Goal: Information Seeking & Learning: Learn about a topic

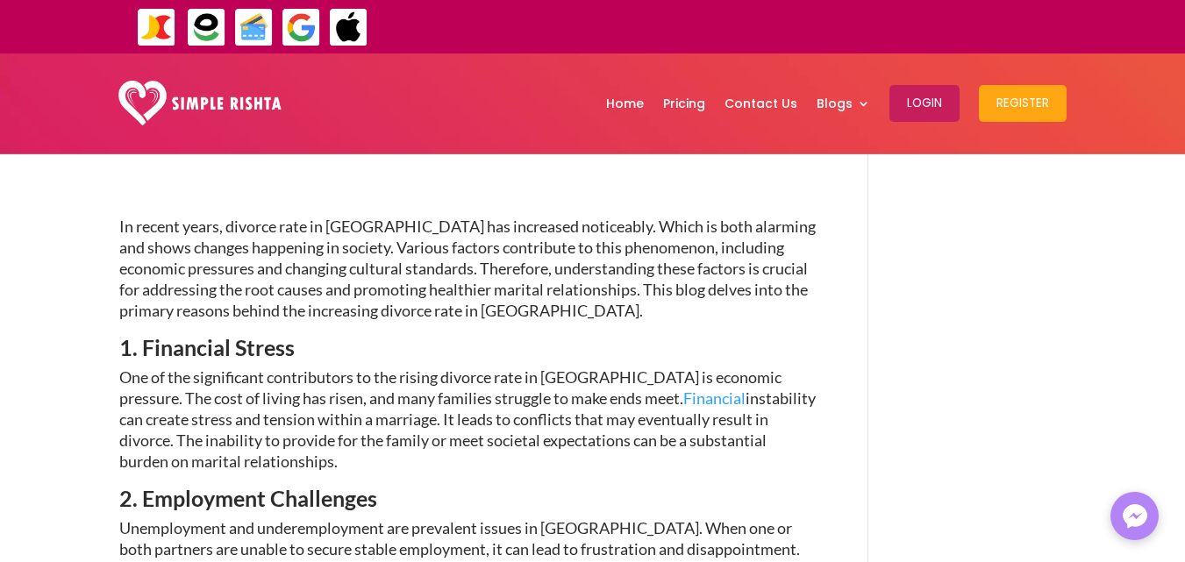
scroll to position [666, 0]
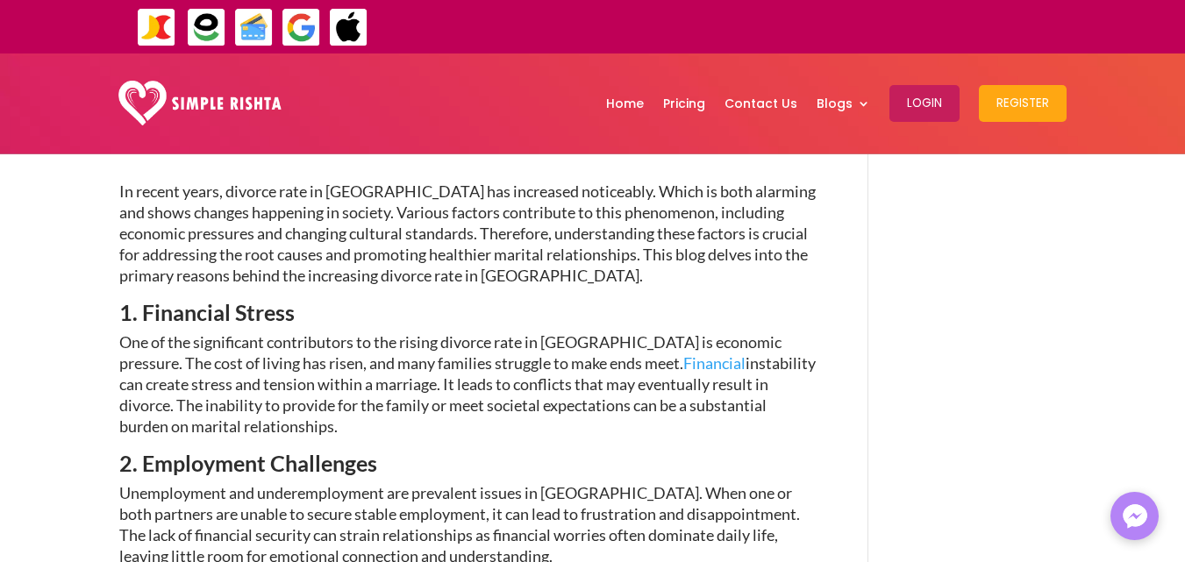
drag, startPoint x: 139, startPoint y: 259, endPoint x: 210, endPoint y: 371, distance: 132.8
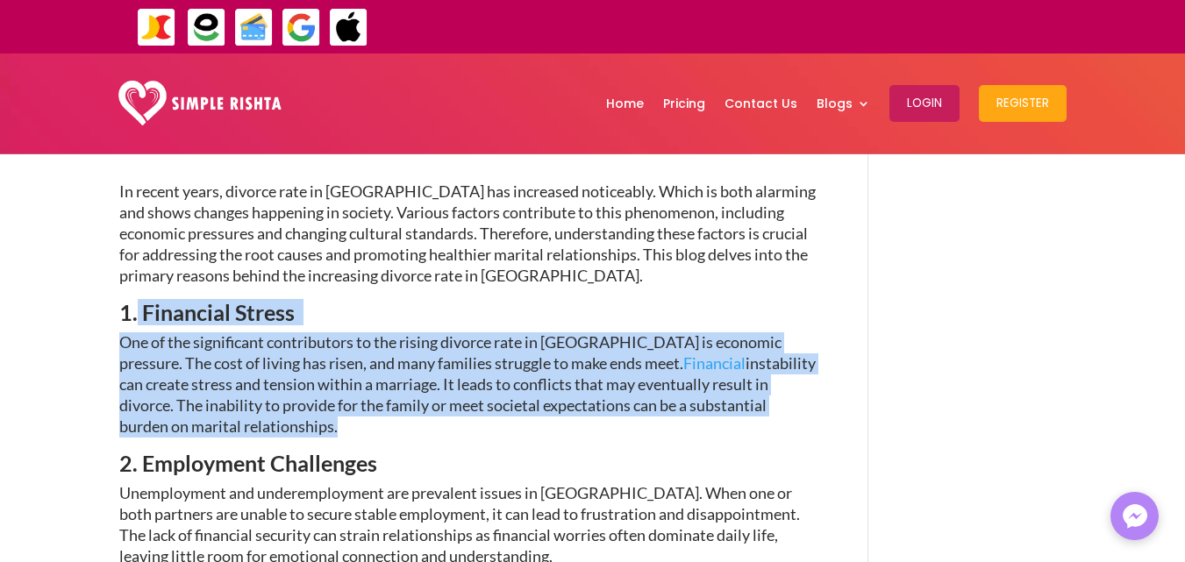
copy div "Financial Stress One of the significant contributors to the rising divorce rate…"
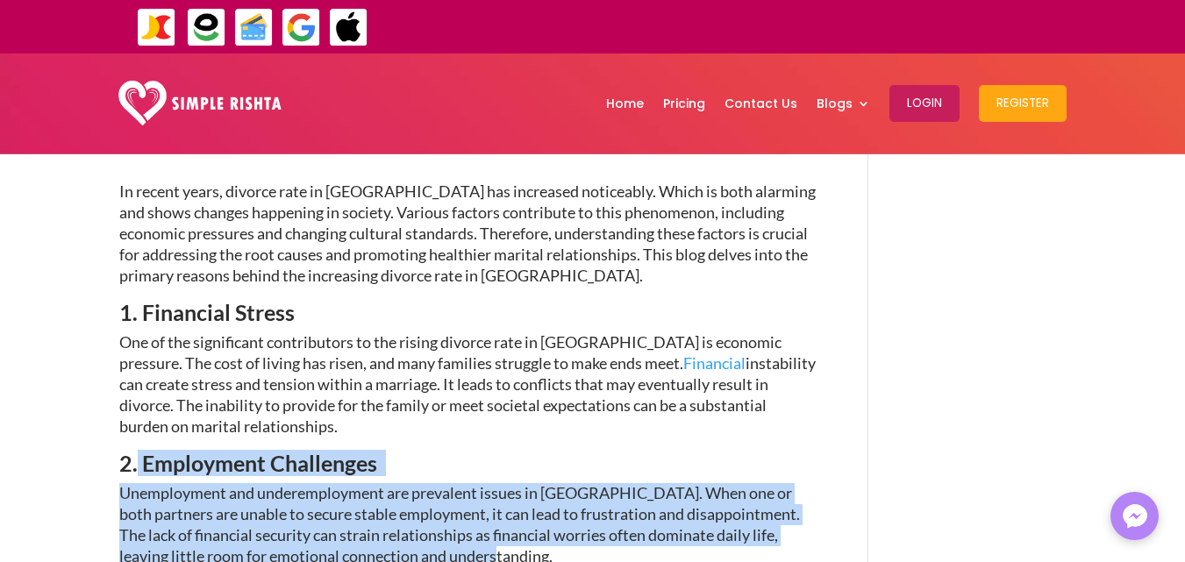
drag, startPoint x: 471, startPoint y: 508, endPoint x: 136, endPoint y: 420, distance: 346.3
copy div "Employment Challenges Unemployment and underemployment are prevalent issues in …"
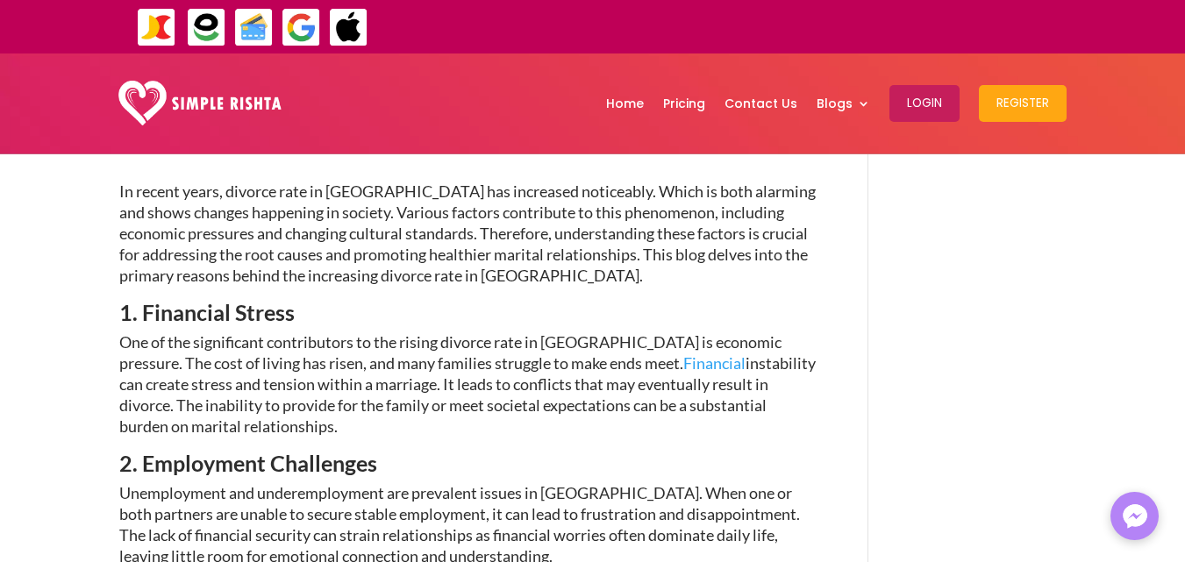
click at [510, 382] on p "One of the significant contributors to the rising divorce rate in [GEOGRAPHIC_D…" at bounding box center [467, 392] width 697 height 120
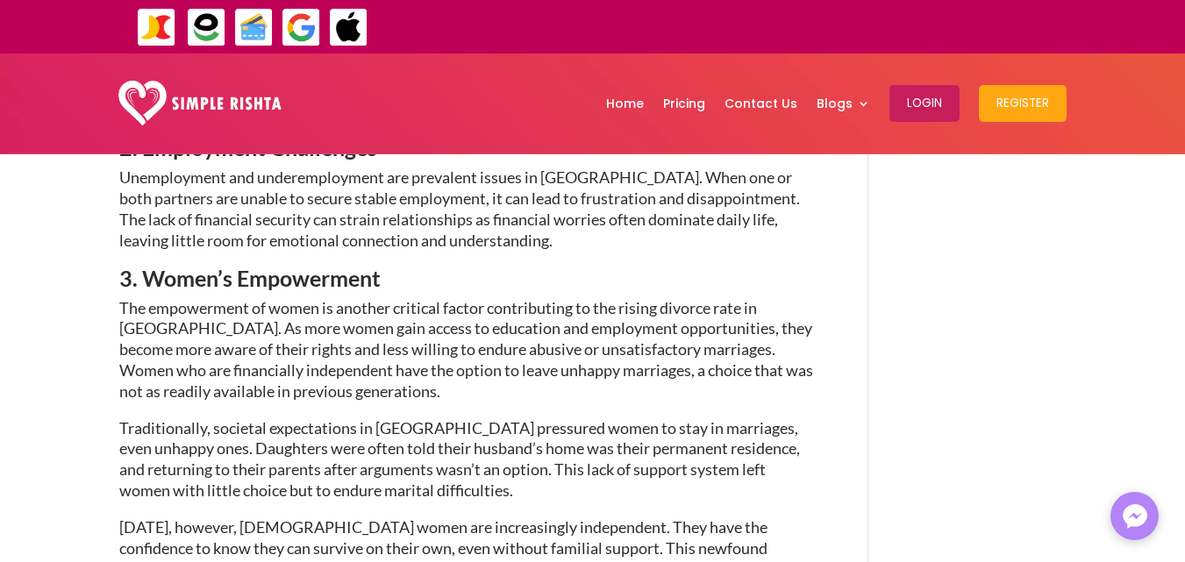
scroll to position [1017, 0]
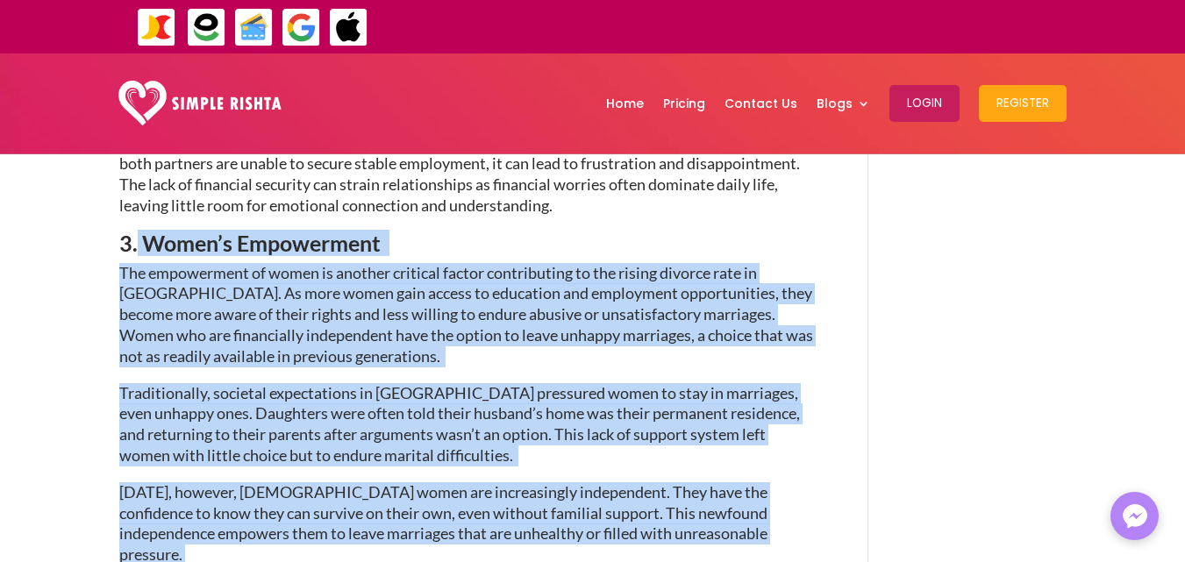
drag, startPoint x: 139, startPoint y: 189, endPoint x: 692, endPoint y: 481, distance: 625.7
copy div "Lorem’i Dolorsitame Con adipiscinge se doeiu te incidid utlabore etdolo magnaal…"
click at [624, 409] on p "Traditionally, societal expectations in [GEOGRAPHIC_DATA] pressured women to st…" at bounding box center [467, 432] width 697 height 99
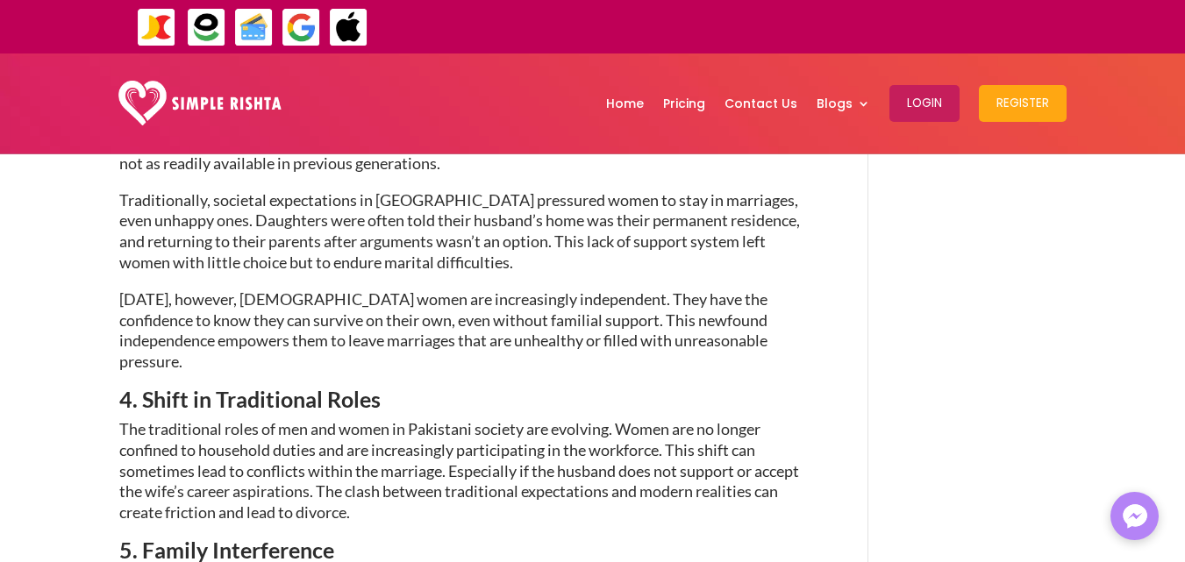
scroll to position [1228, 0]
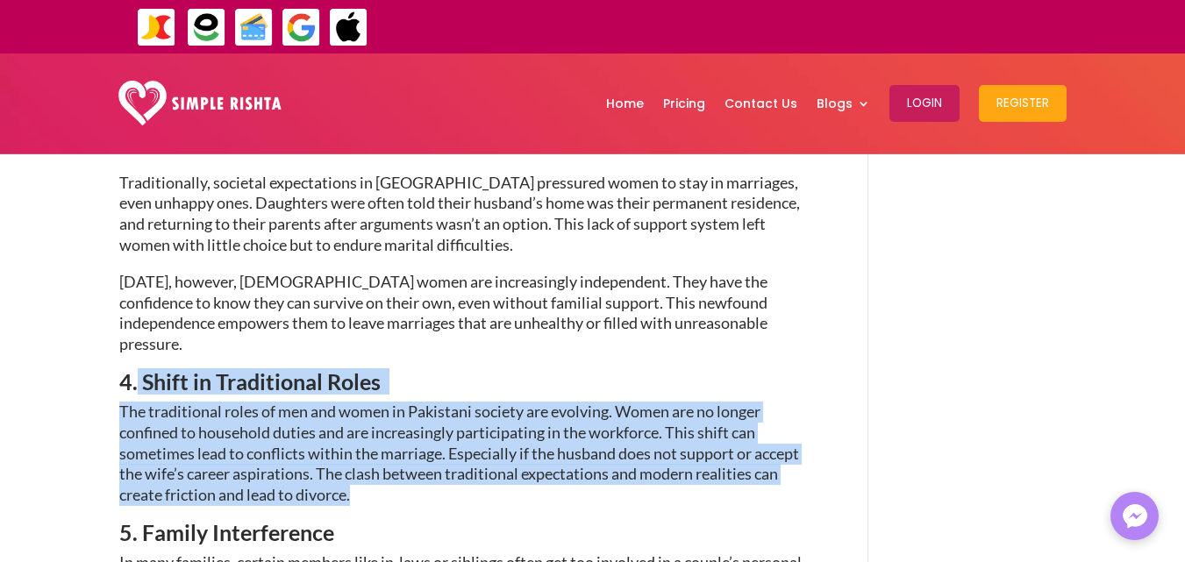
drag, startPoint x: 353, startPoint y: 428, endPoint x: 137, endPoint y: 316, distance: 243.2
copy div "Shift in Traditional Roles The traditional roles of men and women in Pakistani …"
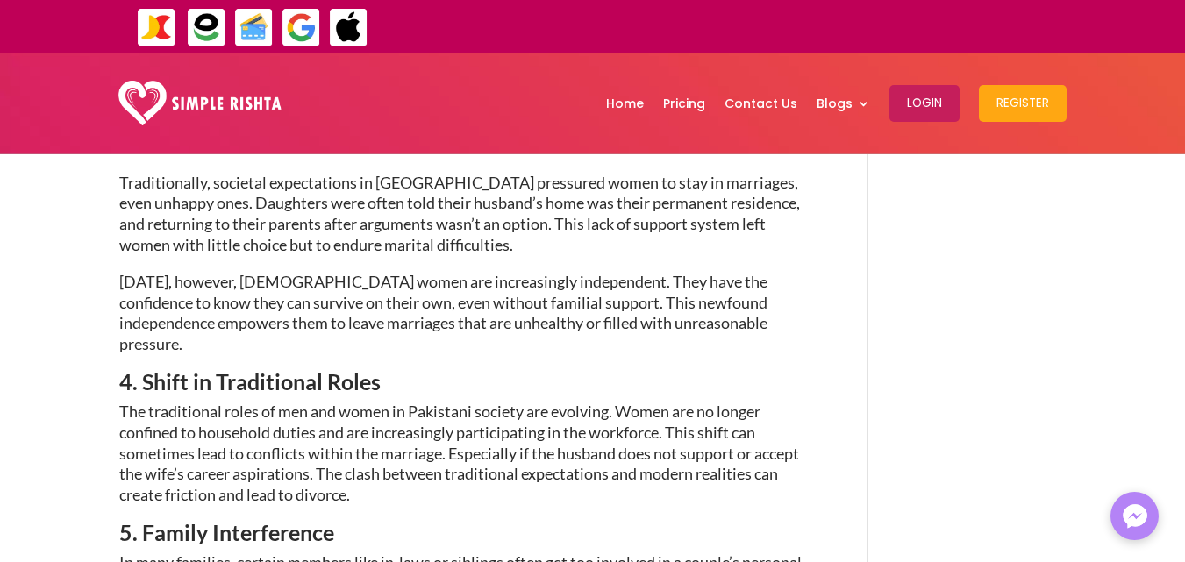
click at [421, 522] on h3 "5. Family Interference" at bounding box center [467, 537] width 697 height 31
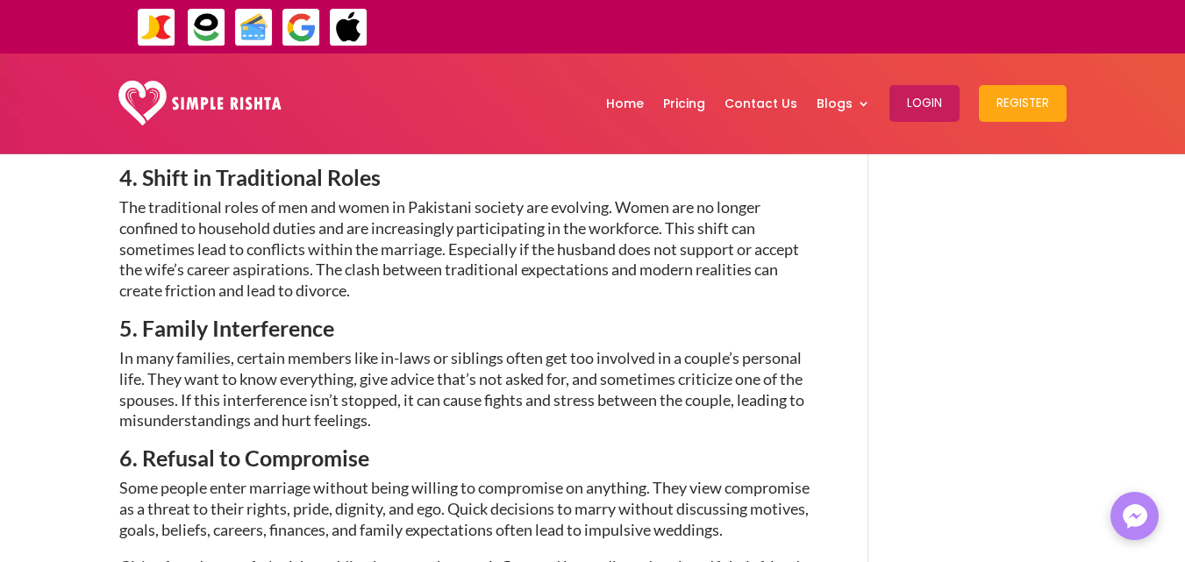
scroll to position [1473, 0]
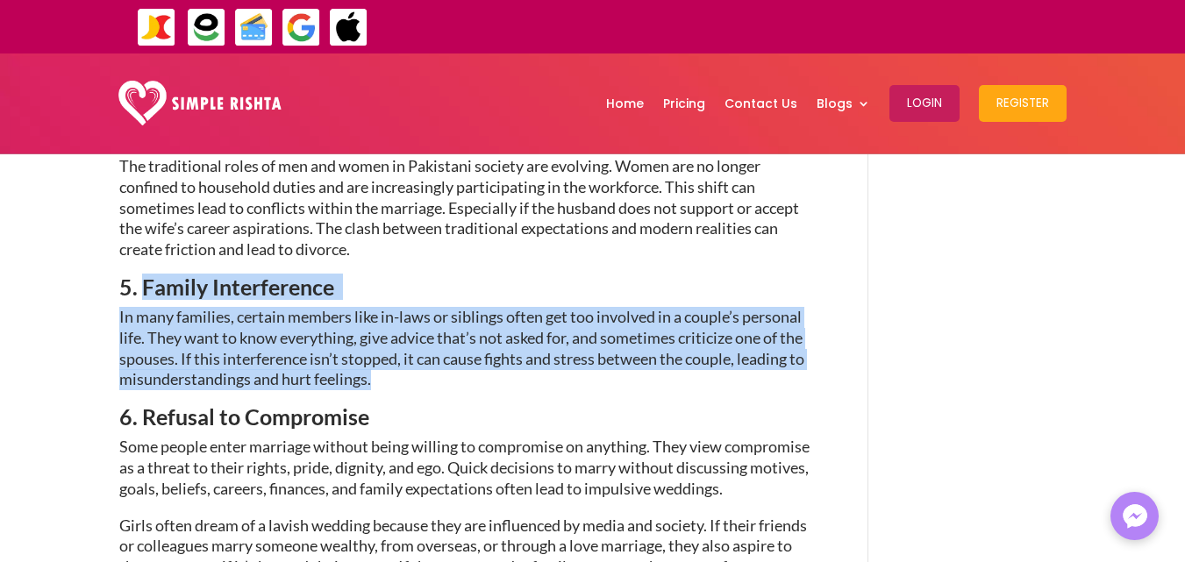
drag, startPoint x: 371, startPoint y: 305, endPoint x: 138, endPoint y: 210, distance: 252.1
copy div "Family Interference In many families, certain members like in-laws or siblings …"
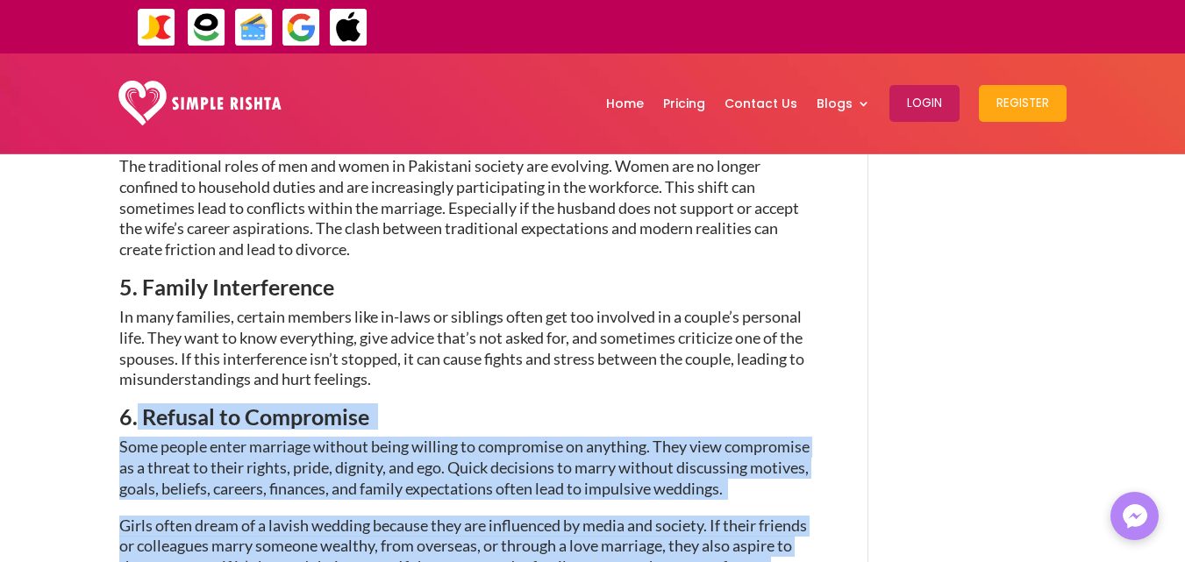
drag, startPoint x: 137, startPoint y: 342, endPoint x: 461, endPoint y: 517, distance: 368.8
copy div "Refusal to Compromise Some people enter marriage without being willing to compr…"
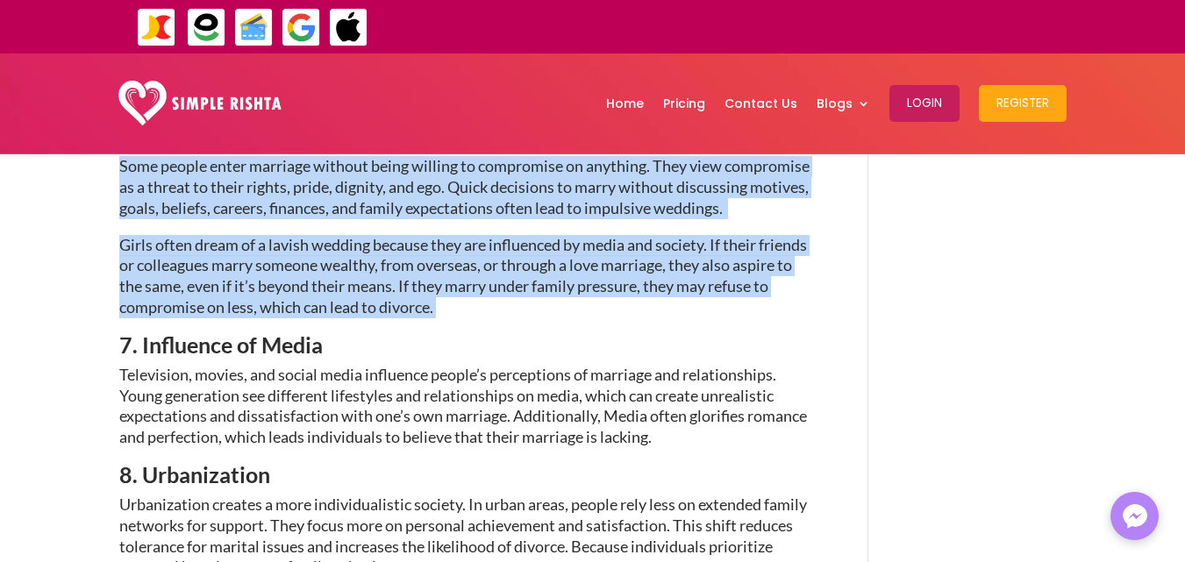
scroll to position [1789, 0]
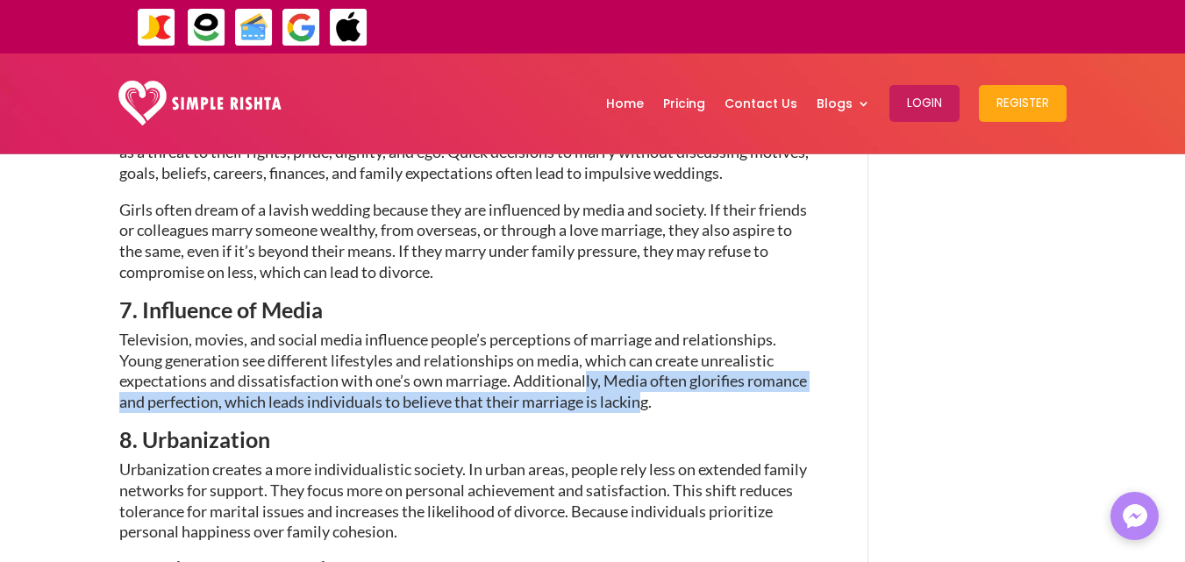
drag, startPoint x: 636, startPoint y: 325, endPoint x: 595, endPoint y: 292, distance: 53.0
click at [595, 330] on span "Television, movies, and social media influence people’s perceptions of marriage…" at bounding box center [463, 371] width 688 height 82
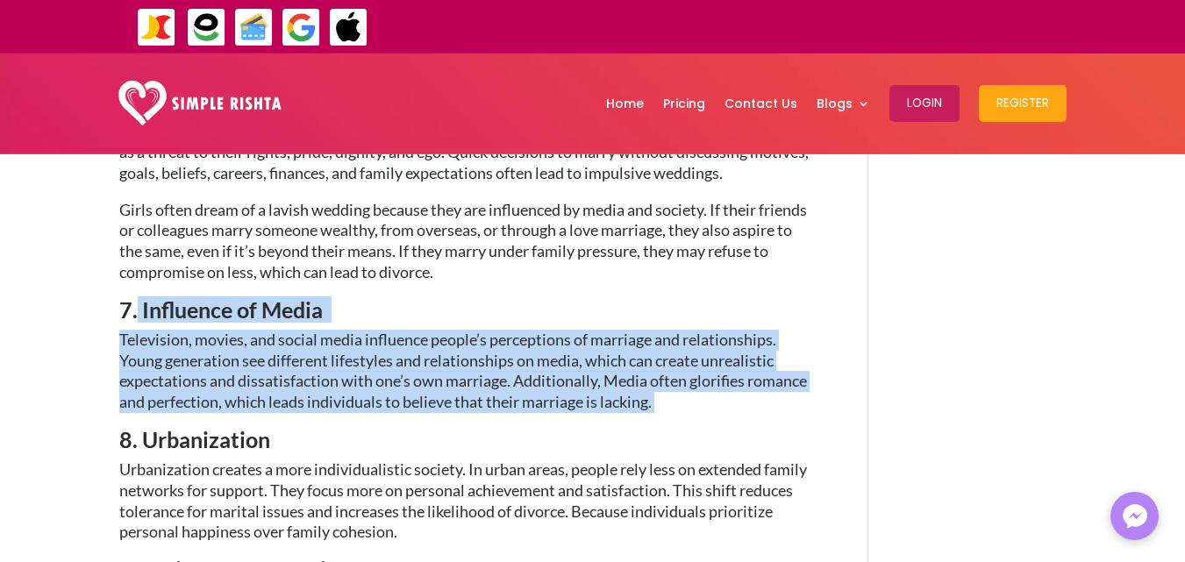
drag, startPoint x: 134, startPoint y: 236, endPoint x: 675, endPoint y: 324, distance: 548.1
copy div "Influence of Media Television, movies, and social media influence people’s perc…"
click at [462, 342] on p "Television, movies, and social media influence people’s perceptions of marriage…" at bounding box center [467, 379] width 697 height 99
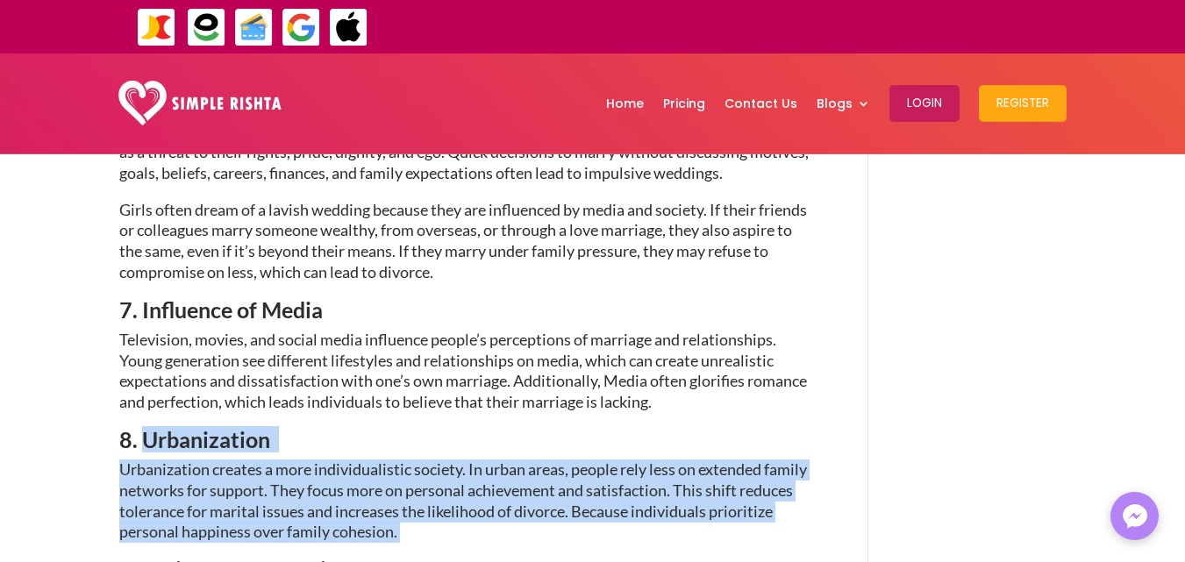
drag, startPoint x: 141, startPoint y: 365, endPoint x: 405, endPoint y: 451, distance: 277.6
copy div "Urbanization Urbanization creates a more individualistic society. In urban area…"
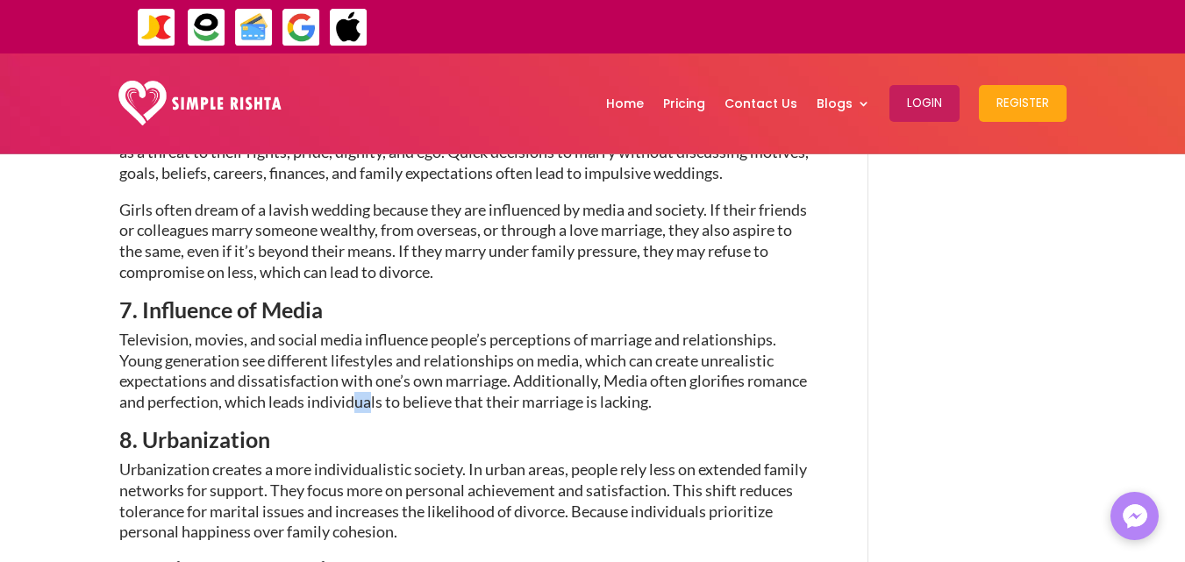
drag, startPoint x: 371, startPoint y: 328, endPoint x: 344, endPoint y: 355, distance: 38.4
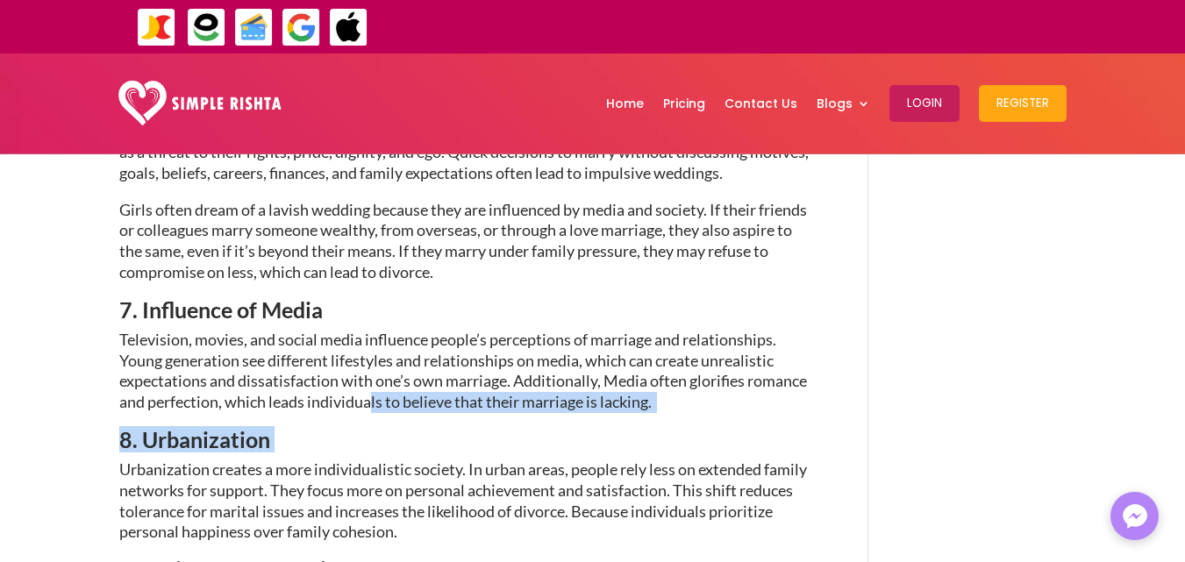
click at [344, 429] on h3 "8. Urbanization" at bounding box center [467, 444] width 697 height 31
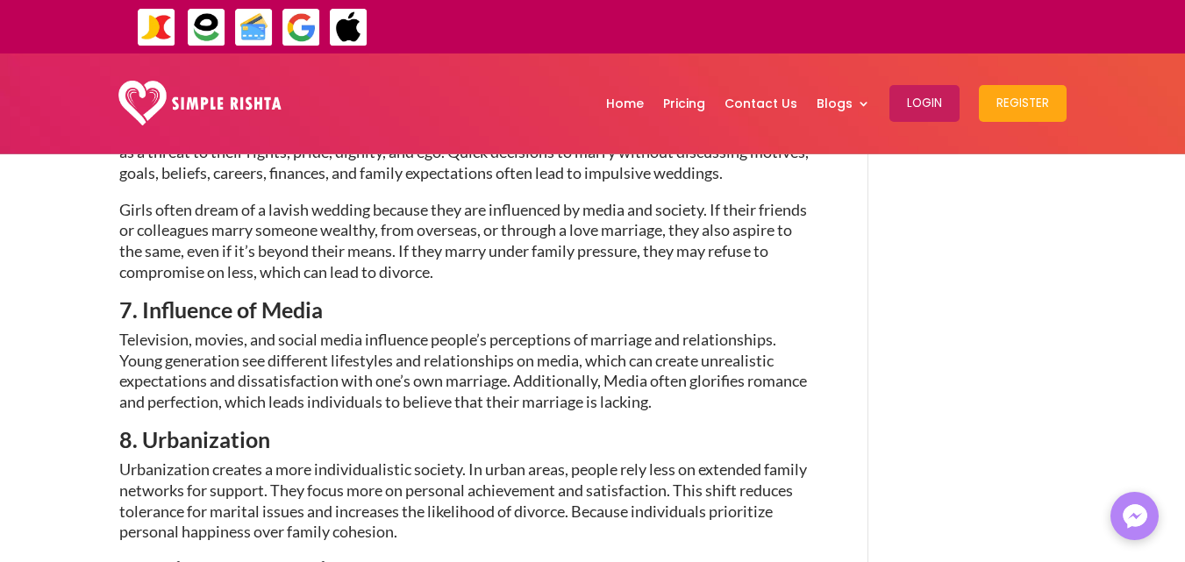
click at [344, 429] on h3 "8. Urbanization" at bounding box center [467, 444] width 697 height 31
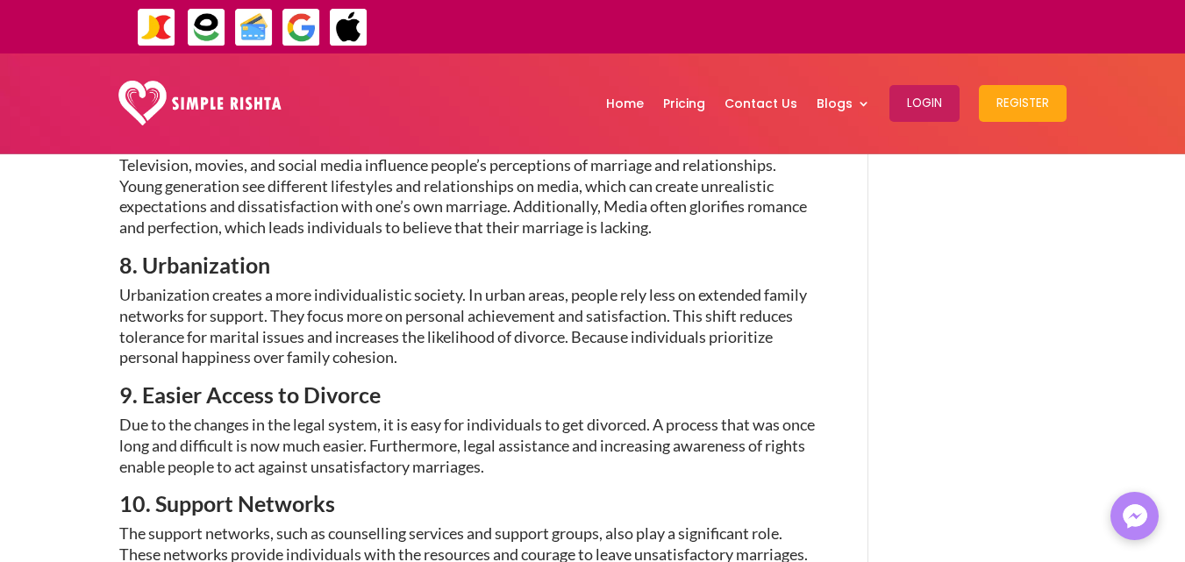
scroll to position [1964, 0]
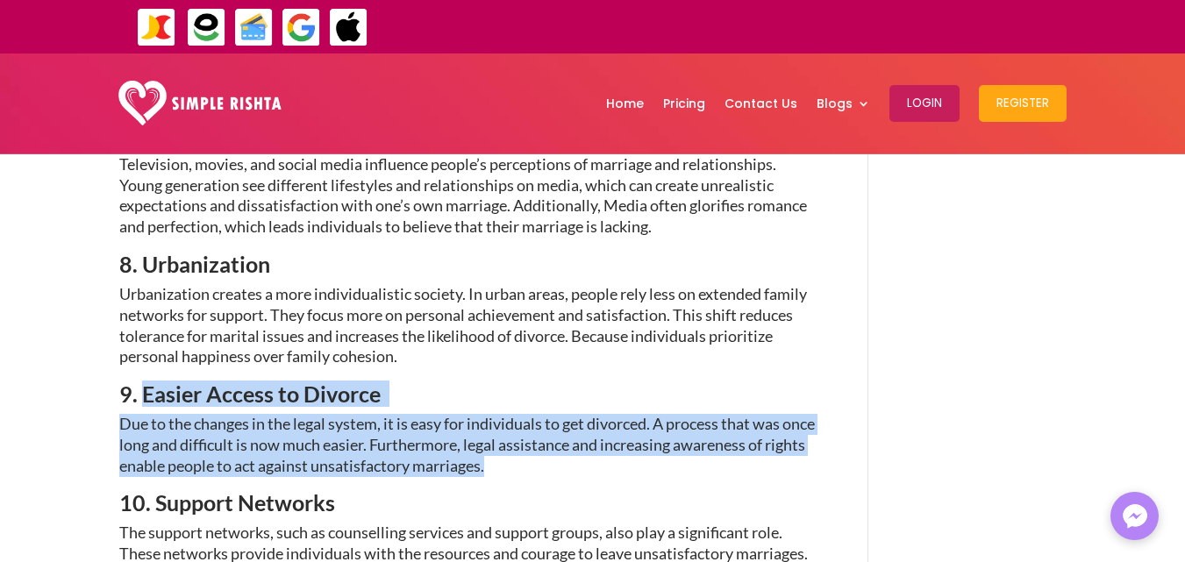
drag, startPoint x: 142, startPoint y: 322, endPoint x: 529, endPoint y: 388, distance: 392.3
copy div "Easier Access to Divorce Due to the changes in the legal system, it is easy for…"
click at [385, 414] on span "Due to the changes in the legal system, it is easy for individuals to get divor…" at bounding box center [466, 444] width 695 height 61
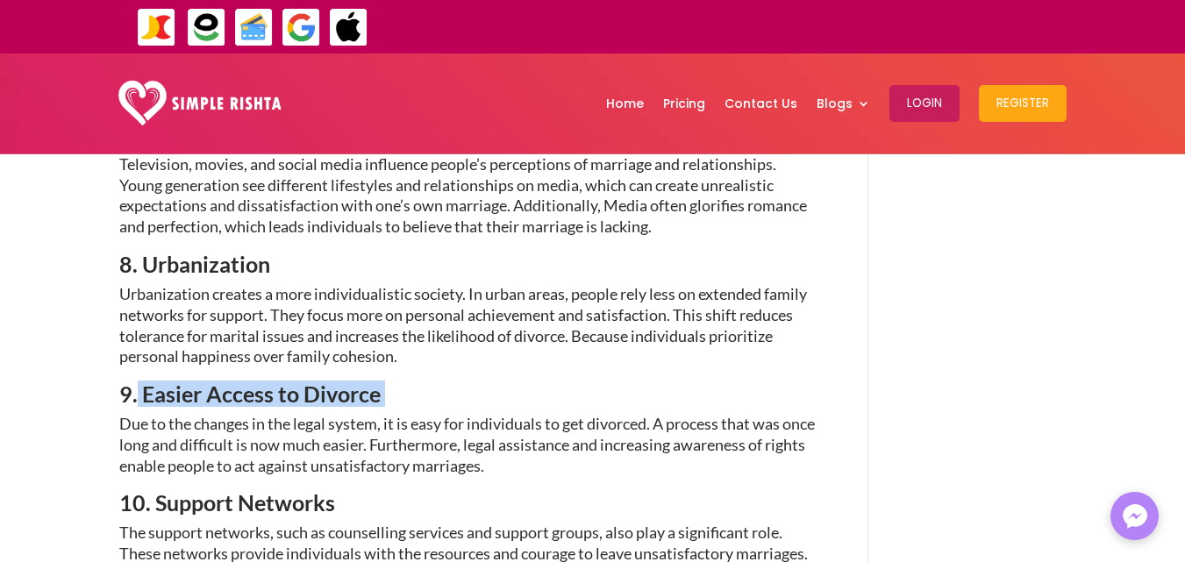
drag, startPoint x: 134, startPoint y: 324, endPoint x: 382, endPoint y: 313, distance: 248.4
click at [382, 383] on h3 "9. Easier Access to Divorce" at bounding box center [467, 398] width 697 height 31
copy h3 "Easier Access to Divorce"
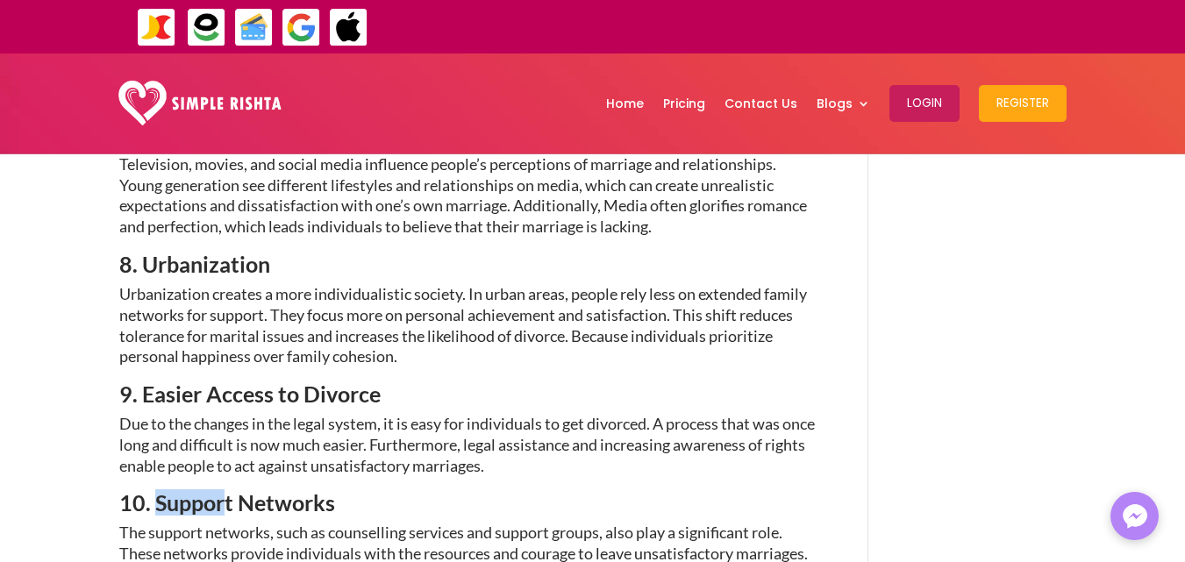
drag, startPoint x: 154, startPoint y: 421, endPoint x: 223, endPoint y: 444, distance: 72.1
click at [223, 492] on h3 "10. Support Networks" at bounding box center [467, 507] width 697 height 31
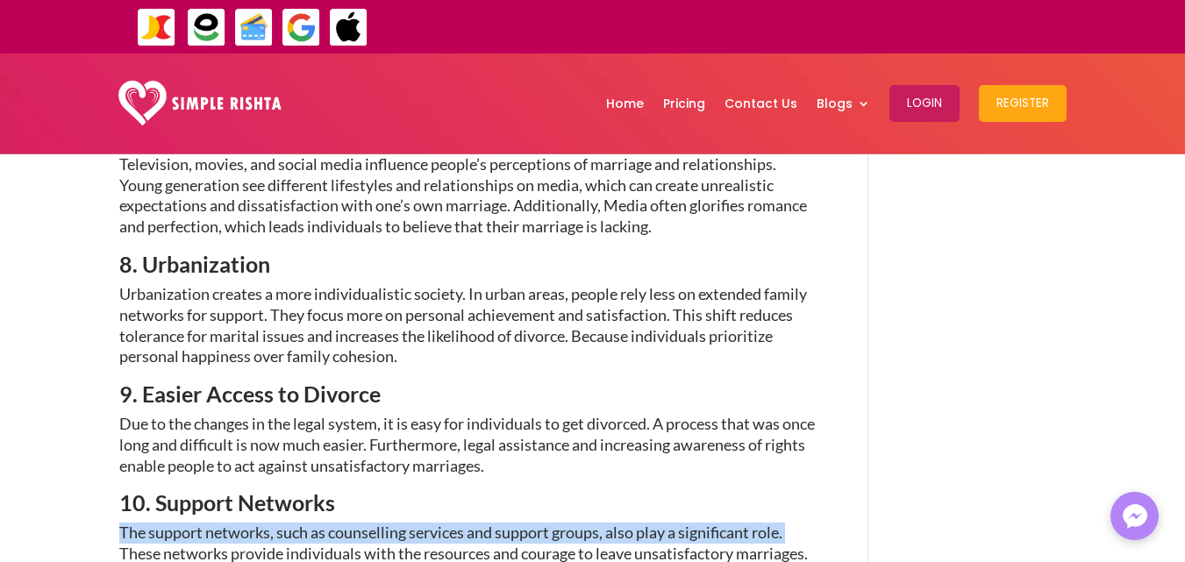
drag, startPoint x: 115, startPoint y: 481, endPoint x: 125, endPoint y: 465, distance: 18.5
click at [125, 523] on span "The support networks, such as counselling services and support groups, also pla…" at bounding box center [463, 553] width 688 height 61
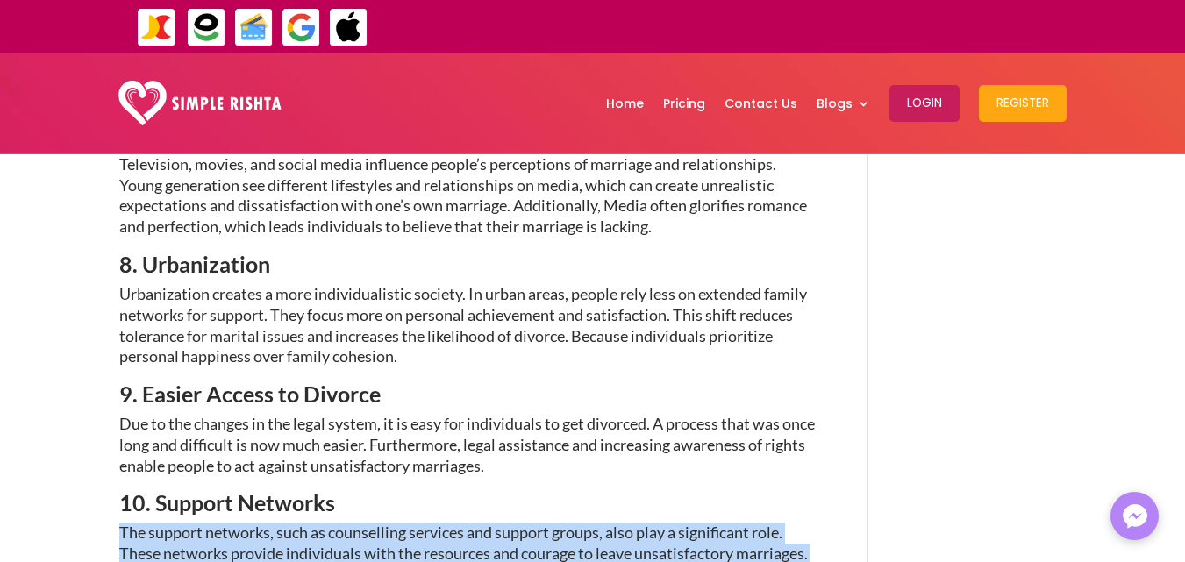
drag, startPoint x: 118, startPoint y: 456, endPoint x: 735, endPoint y: 497, distance: 618.8
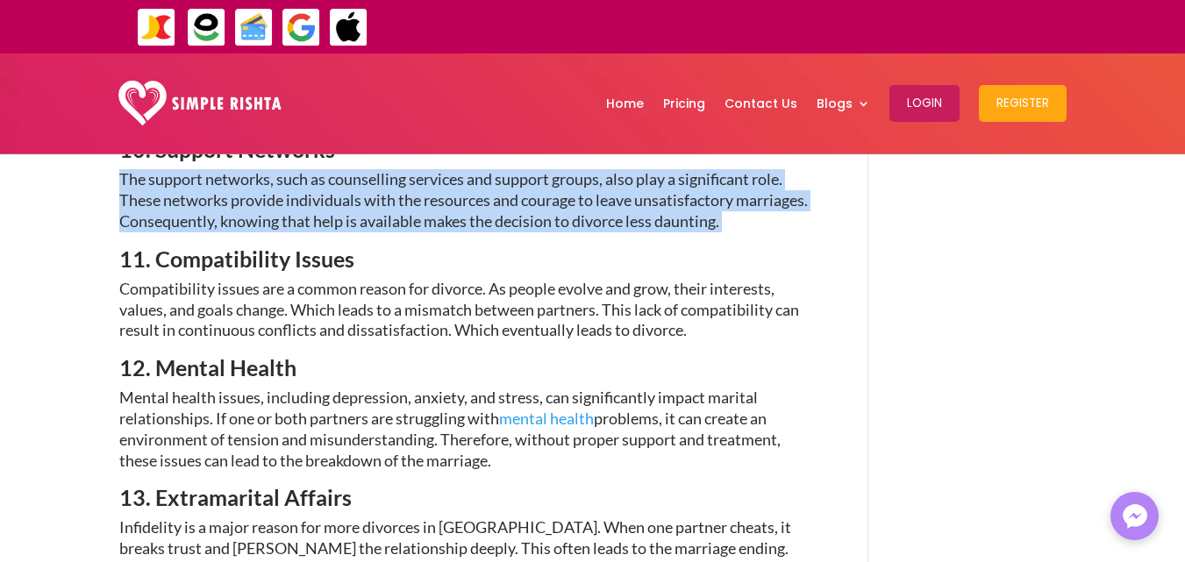
scroll to position [2289, 0]
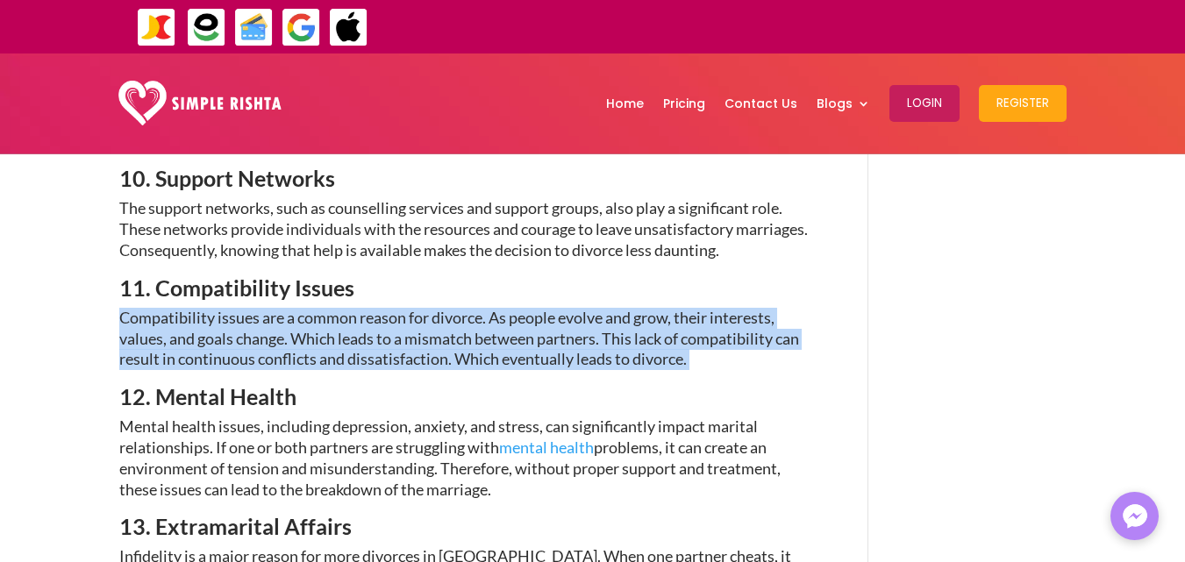
drag, startPoint x: 119, startPoint y: 239, endPoint x: 700, endPoint y: 285, distance: 582.3
click at [700, 308] on p "Compatibility issues are a common reason for divorce. As people evolve and grow…" at bounding box center [467, 347] width 697 height 78
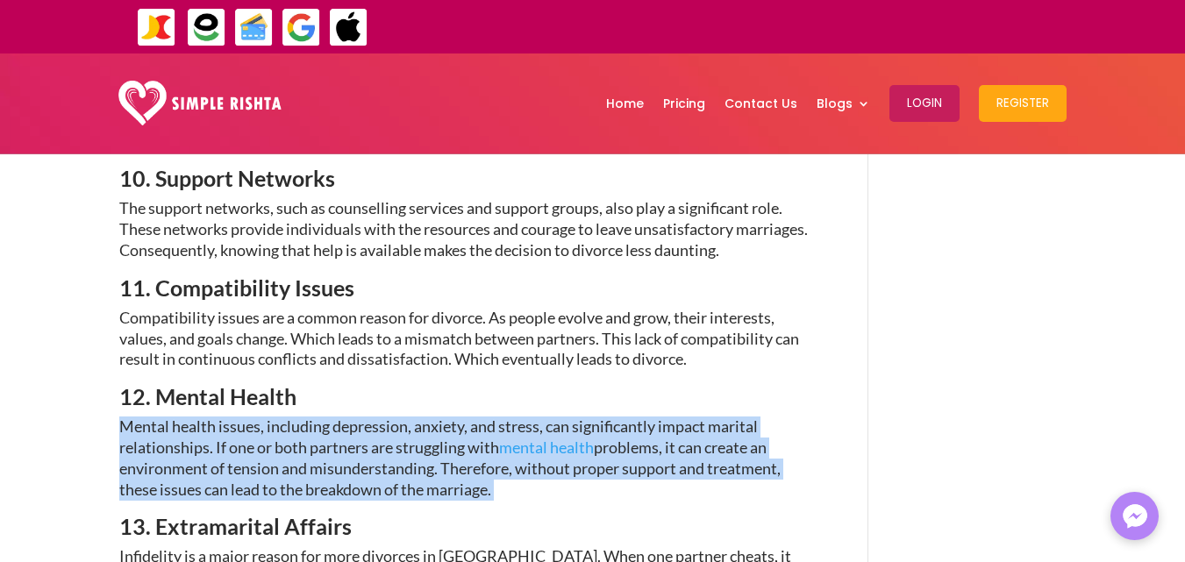
drag, startPoint x: 118, startPoint y: 350, endPoint x: 505, endPoint y: 411, distance: 392.4
click at [505, 411] on div "Factors Behind the Rising Divorce Rate in Pakistan Jul 18, 2024 | social issues…" at bounding box center [592, 506] width 1185 height 5282
click at [505, 417] on p "Mental health issues, including depression, anxiety, and stress, can significan…" at bounding box center [467, 466] width 697 height 99
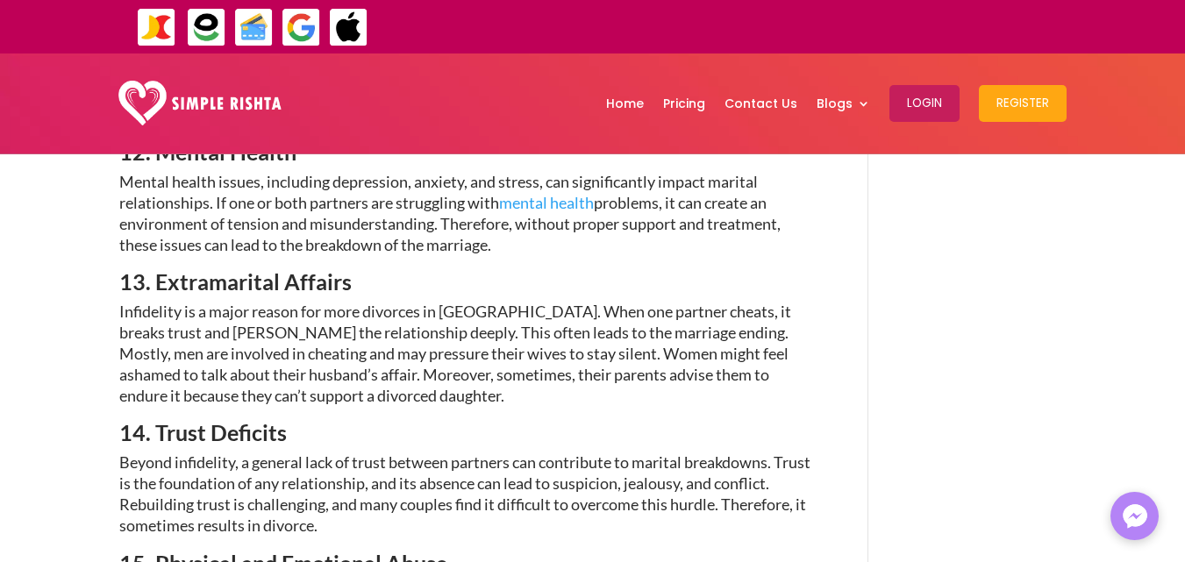
scroll to position [2534, 0]
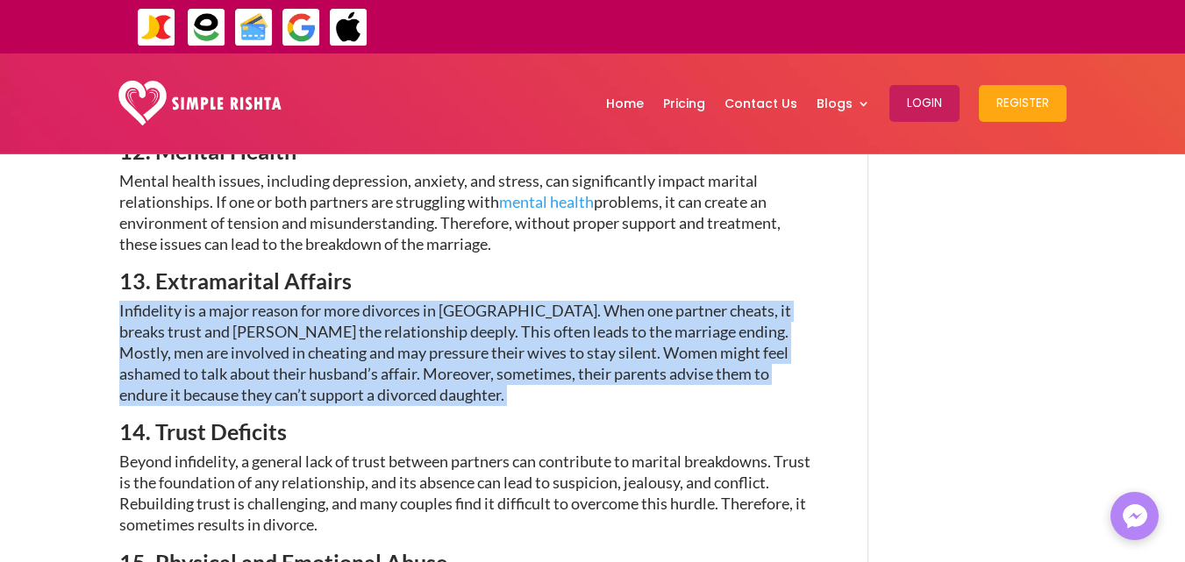
drag, startPoint x: 118, startPoint y: 236, endPoint x: 320, endPoint y: 332, distance: 224.4
click at [320, 332] on div "Factors Behind the Rising Divorce Rate in Pakistan Jul 18, 2024 | social issues…" at bounding box center [592, 260] width 1185 height 5282
click at [274, 321] on span "Infidelity is a major reason for more divorces in [GEOGRAPHIC_DATA]. When one p…" at bounding box center [455, 352] width 672 height 103
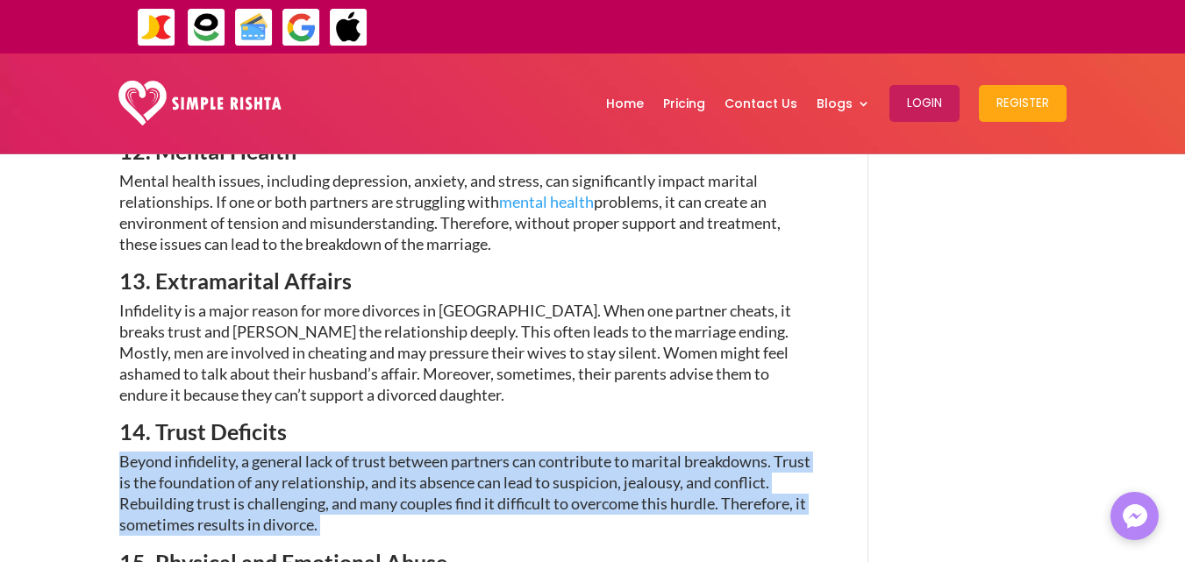
drag, startPoint x: 125, startPoint y: 393, endPoint x: 386, endPoint y: 444, distance: 266.2
click at [386, 444] on div "Factors Behind the Rising Divorce Rate in Pakistan Jul 18, 2024 | social issues…" at bounding box center [592, 260] width 1185 height 5282
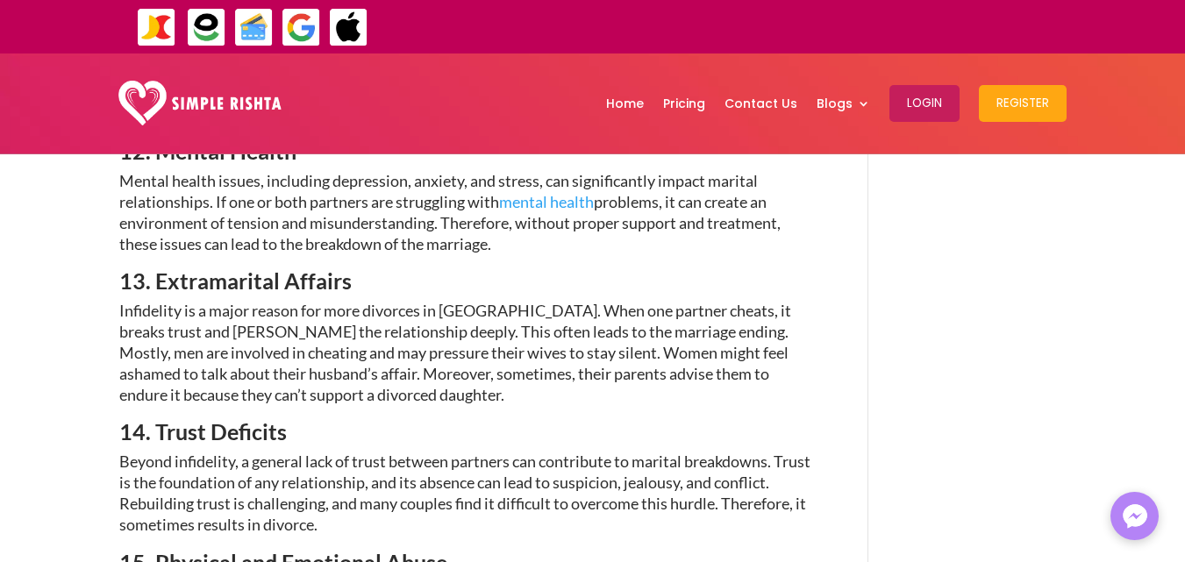
click at [274, 336] on p "Infidelity is a major reason for more divorces in [GEOGRAPHIC_DATA]. When one p…" at bounding box center [467, 361] width 697 height 120
drag, startPoint x: 277, startPoint y: 360, endPoint x: 149, endPoint y: 346, distance: 128.7
click at [149, 421] on h3 "14. Trust Deficits" at bounding box center [467, 436] width 697 height 31
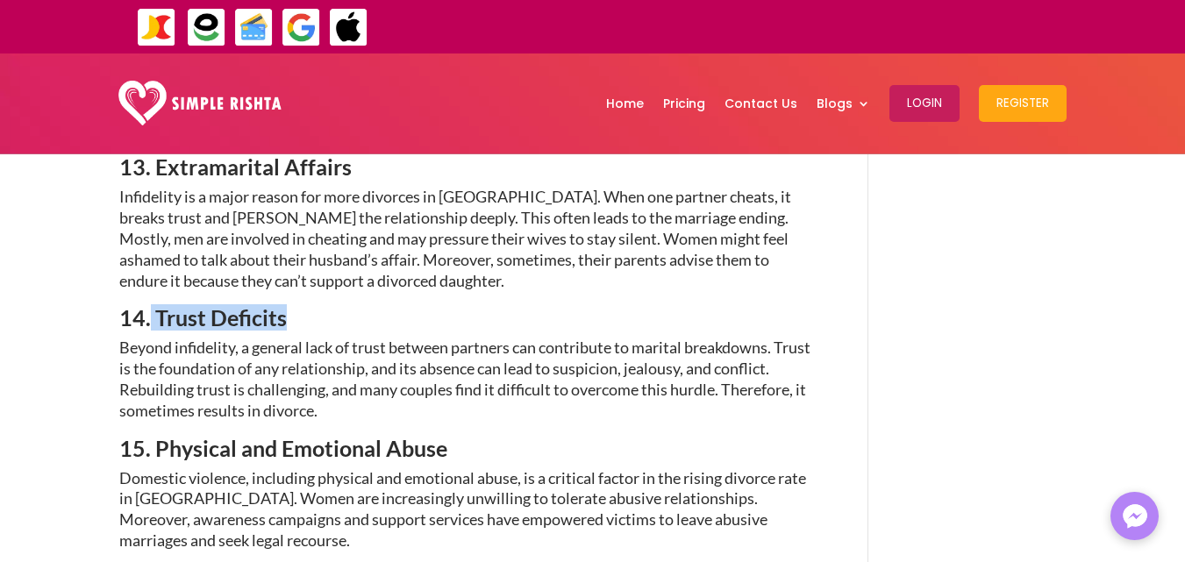
scroll to position [2710, 0]
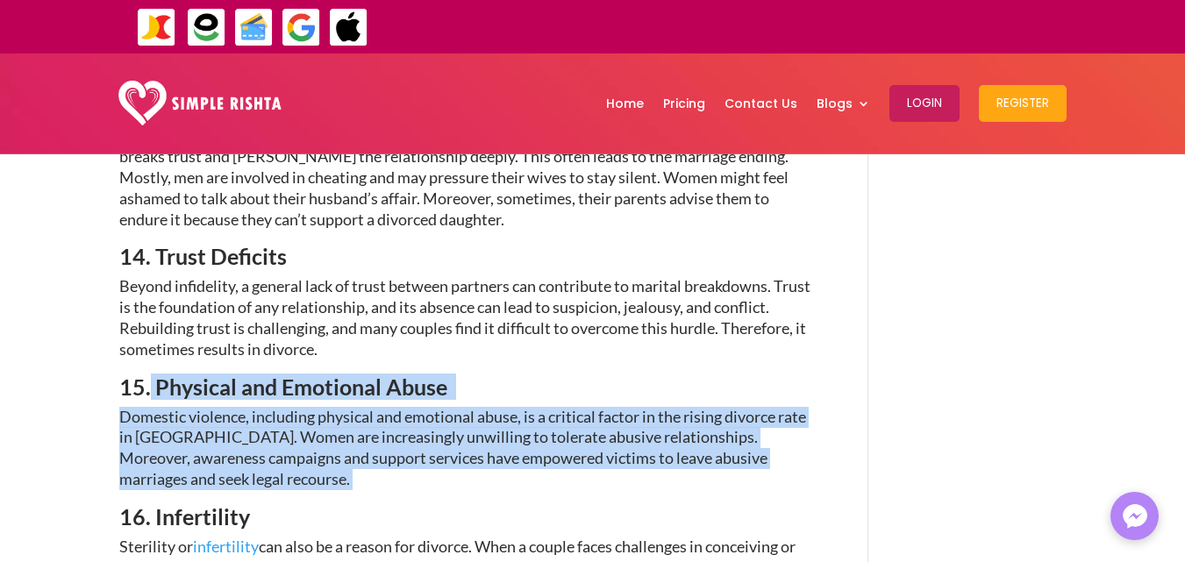
drag, startPoint x: 151, startPoint y: 310, endPoint x: 208, endPoint y: 420, distance: 123.6
click at [276, 421] on p "Domestic violence, including physical and emotional abuse, is a critical factor…" at bounding box center [467, 456] width 697 height 99
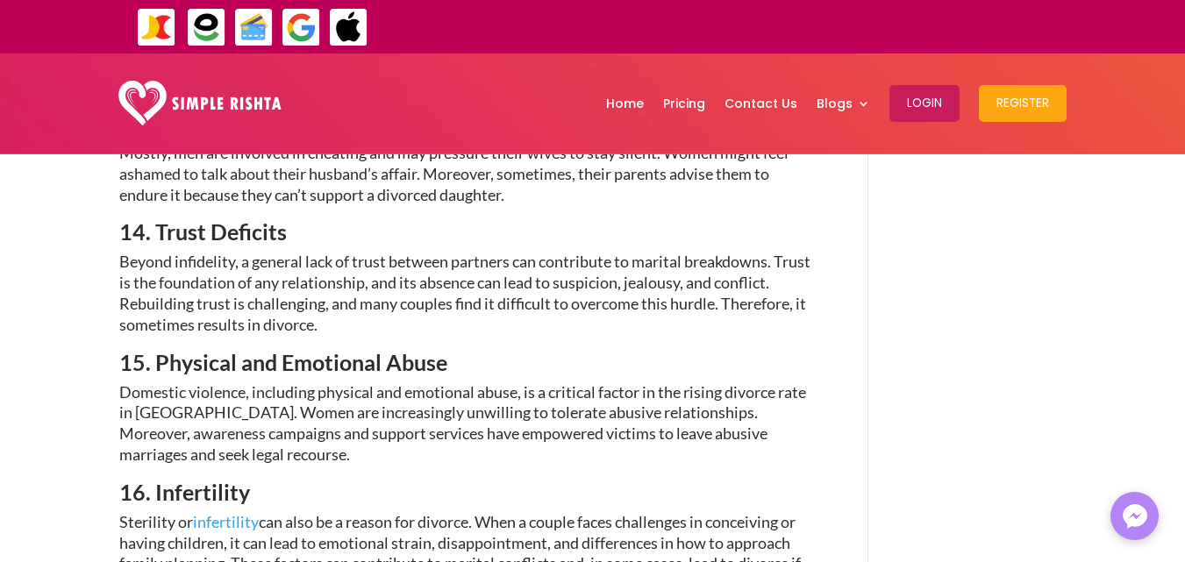
scroll to position [2780, 0]
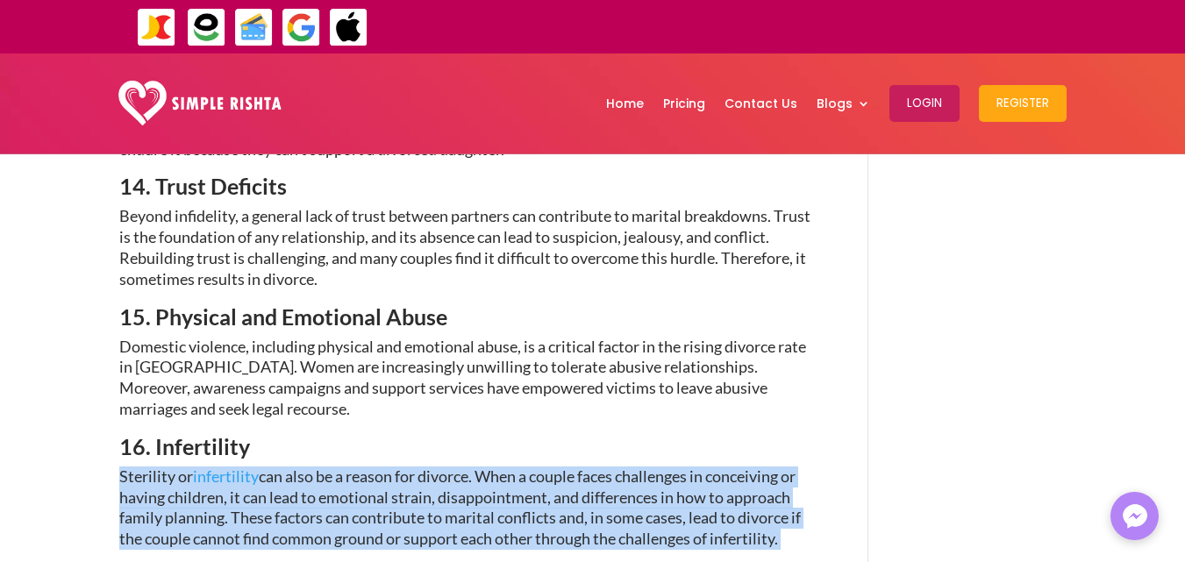
drag, startPoint x: 120, startPoint y: 399, endPoint x: 800, endPoint y: 463, distance: 682.7
click at [800, 467] on p "Sterility or infertility can also be a reason for divorce. When a couple faces …" at bounding box center [467, 516] width 697 height 99
click at [930, 396] on div "Factors Behind the Rising Divorce Rate in Pakistan Jul 18, 2024 | social issues…" at bounding box center [592, 39] width 947 height 5231
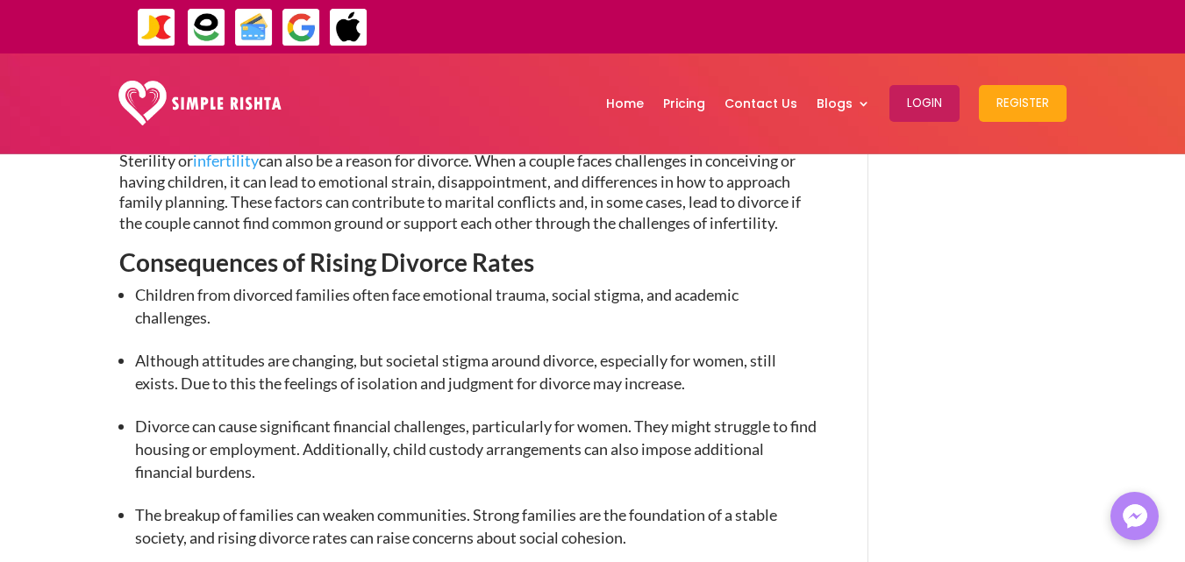
scroll to position [3061, 0]
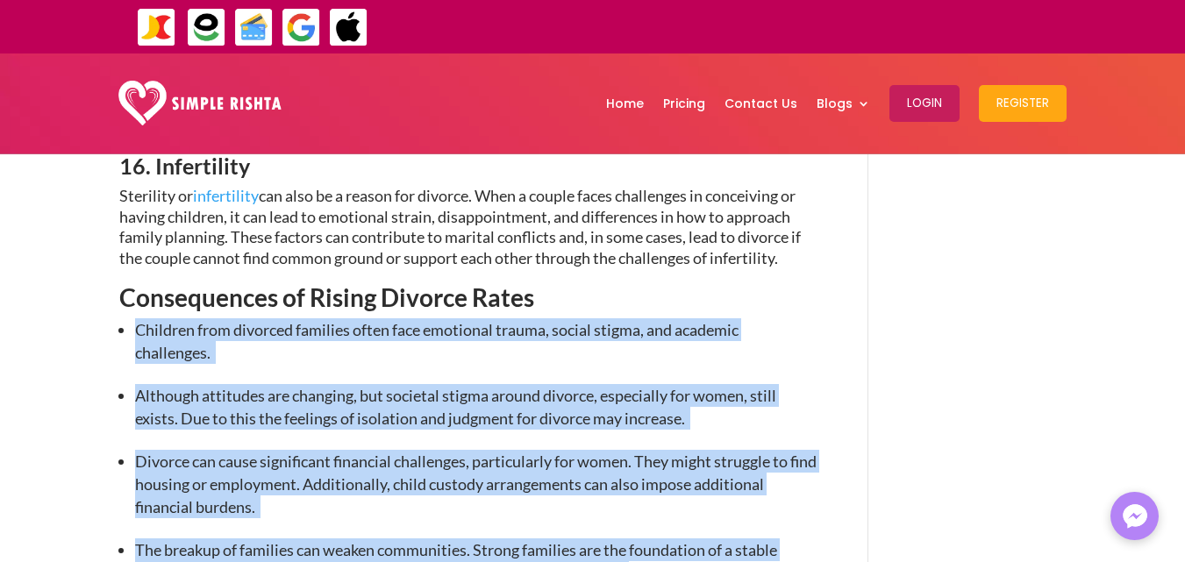
drag, startPoint x: 139, startPoint y: 260, endPoint x: 632, endPoint y: 520, distance: 557.4
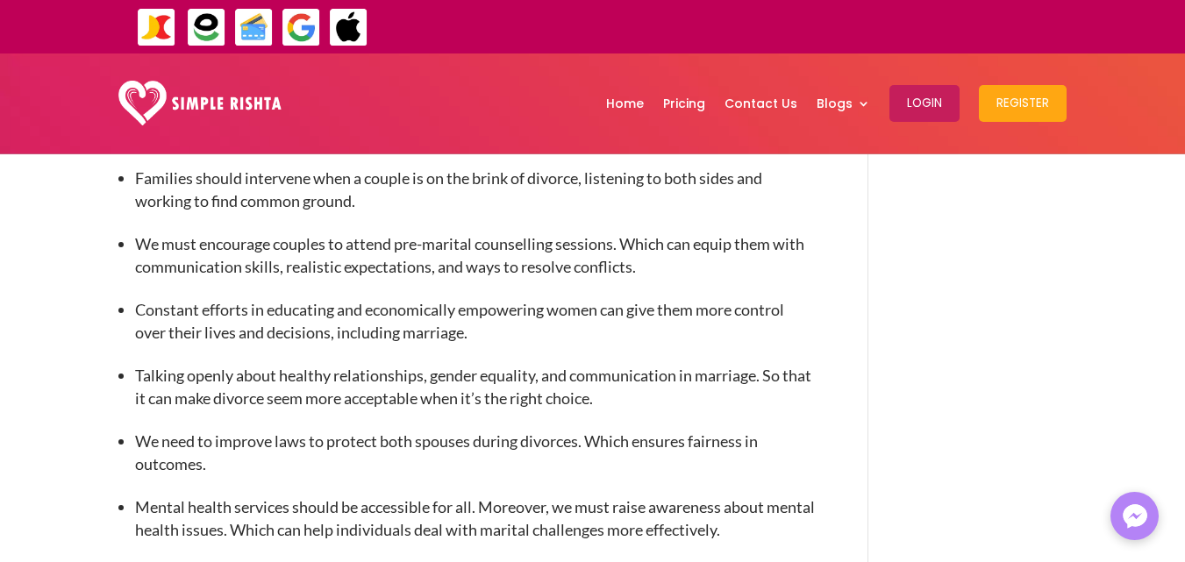
scroll to position [3622, 0]
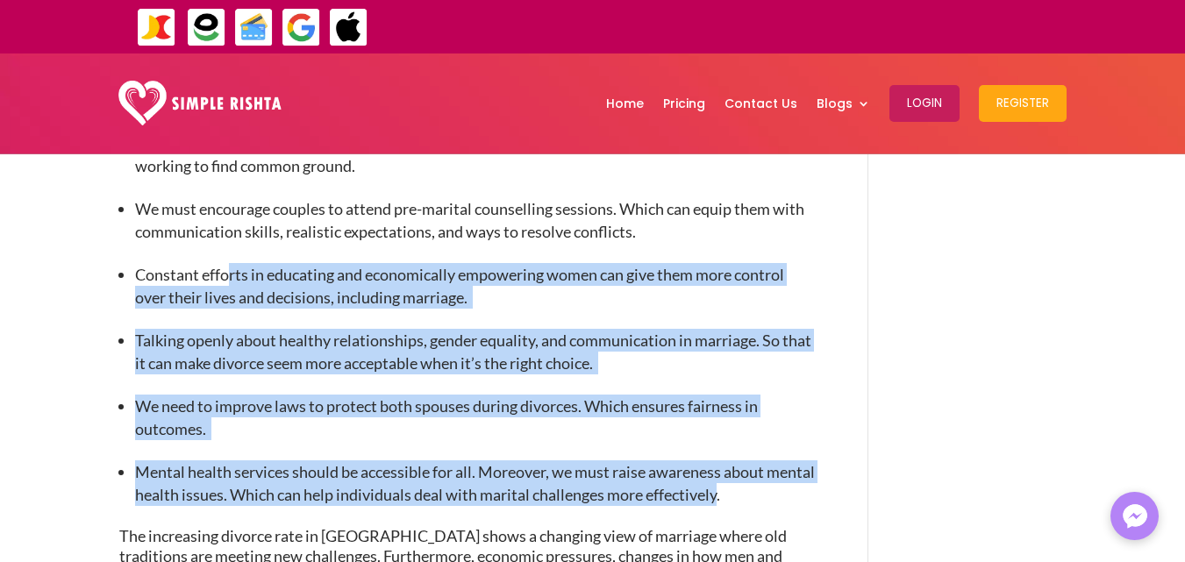
drag, startPoint x: 766, startPoint y: 418, endPoint x: 231, endPoint y: 208, distance: 574.9
click at [231, 265] on span "Constant efforts in educating and economically empowering women can give them m…" at bounding box center [459, 286] width 649 height 42
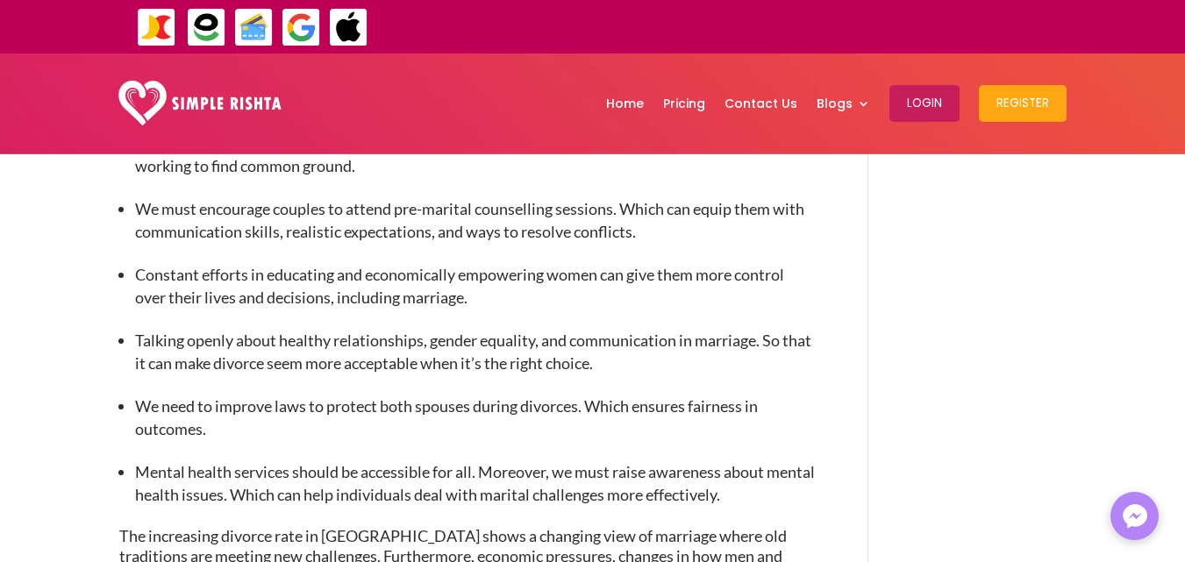
click at [231, 265] on span "Constant efforts in educating and economically empowering women can give them m…" at bounding box center [459, 286] width 649 height 42
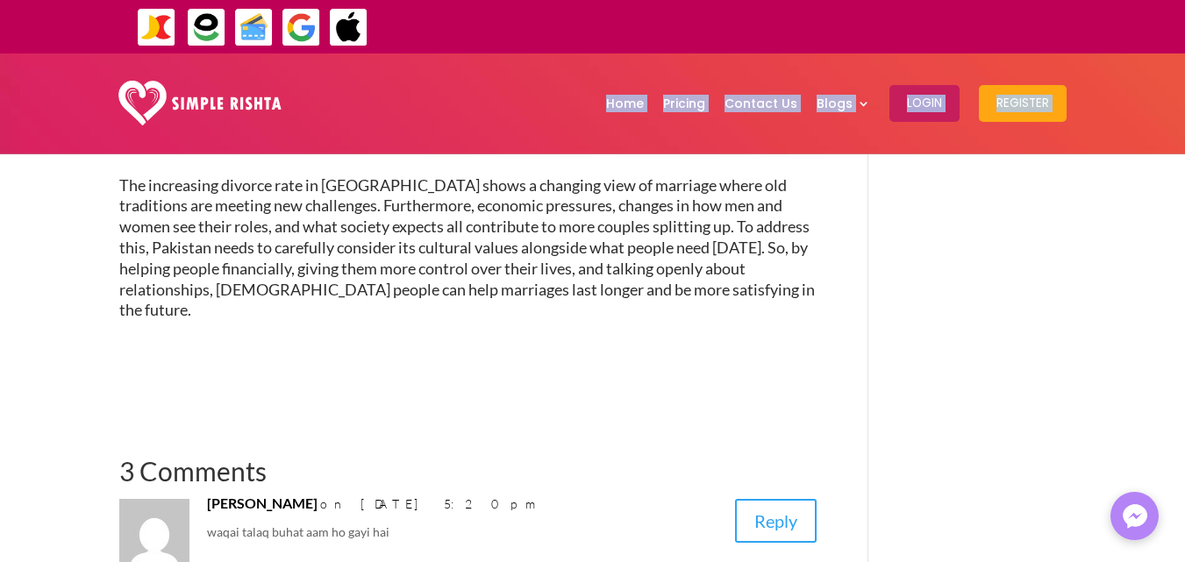
scroll to position [3966, 0]
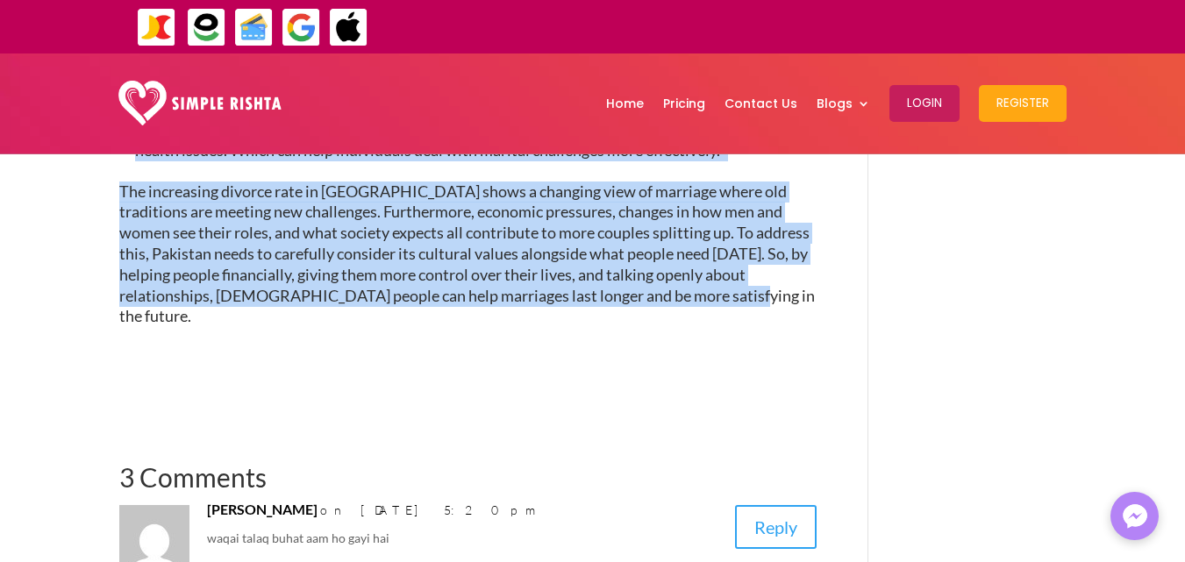
drag, startPoint x: 130, startPoint y: 217, endPoint x: 631, endPoint y: 247, distance: 501.7
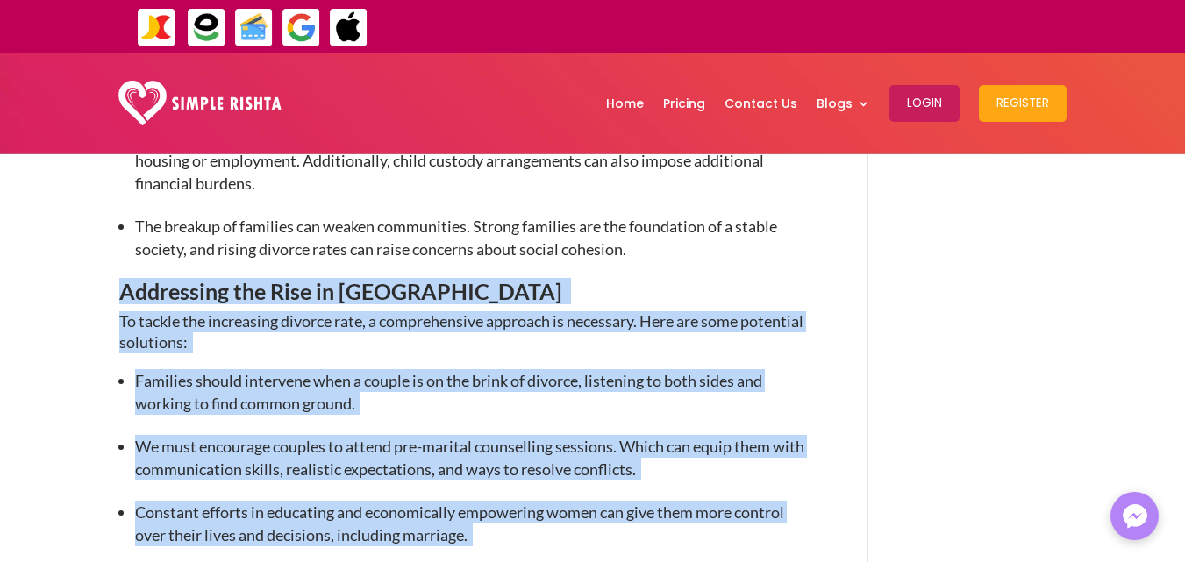
scroll to position [3403, 0]
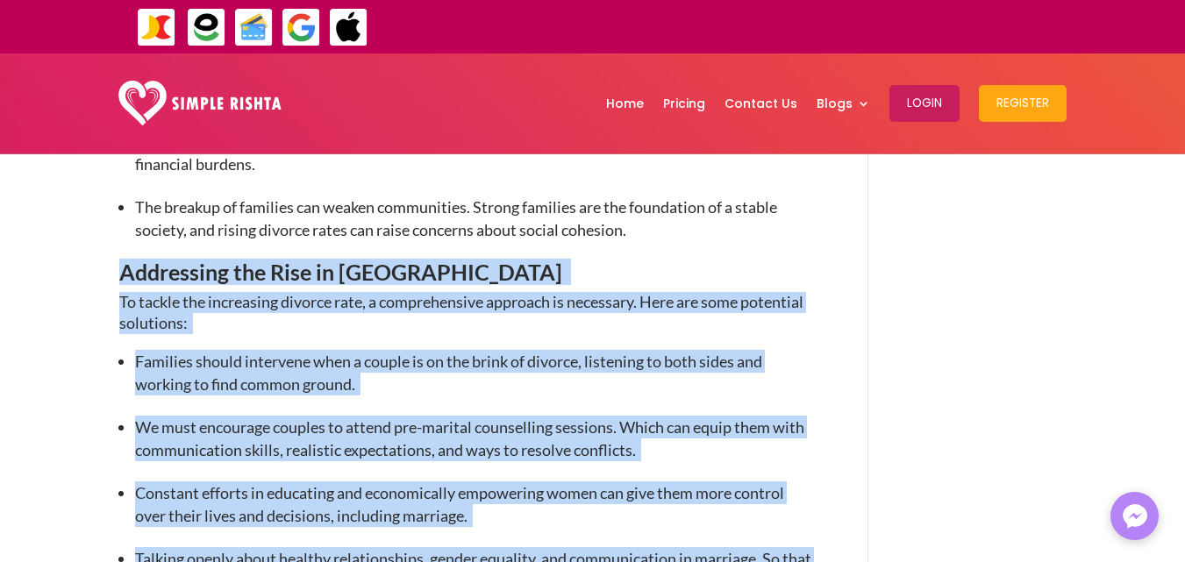
click at [284, 417] on span "We must encourage couples to attend pre-marital counselling sessions. Which can…" at bounding box center [469, 438] width 669 height 42
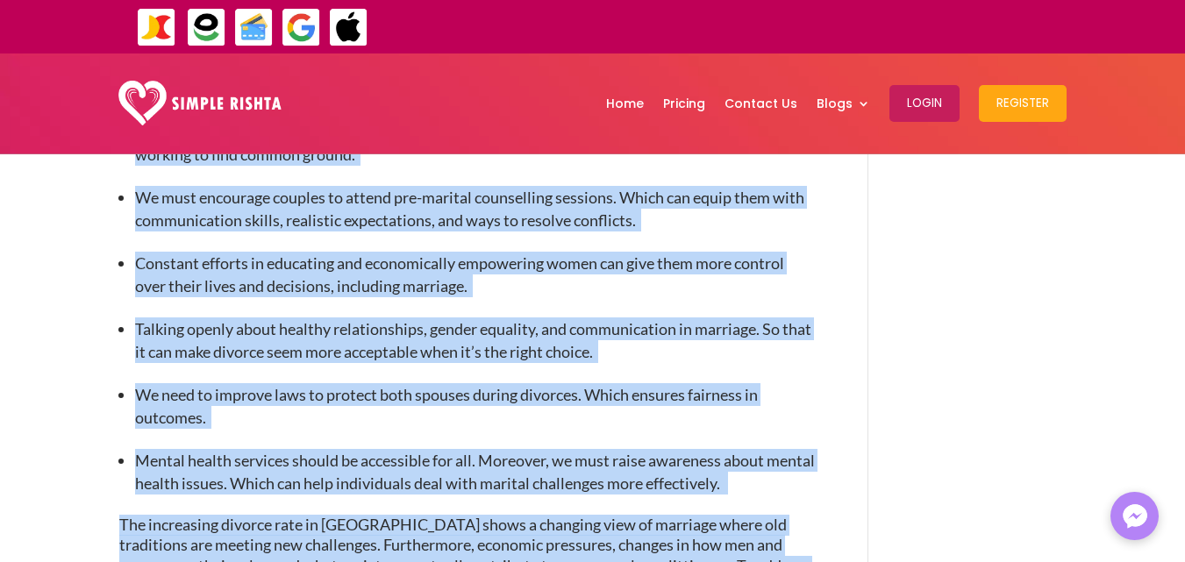
scroll to position [3710, 0]
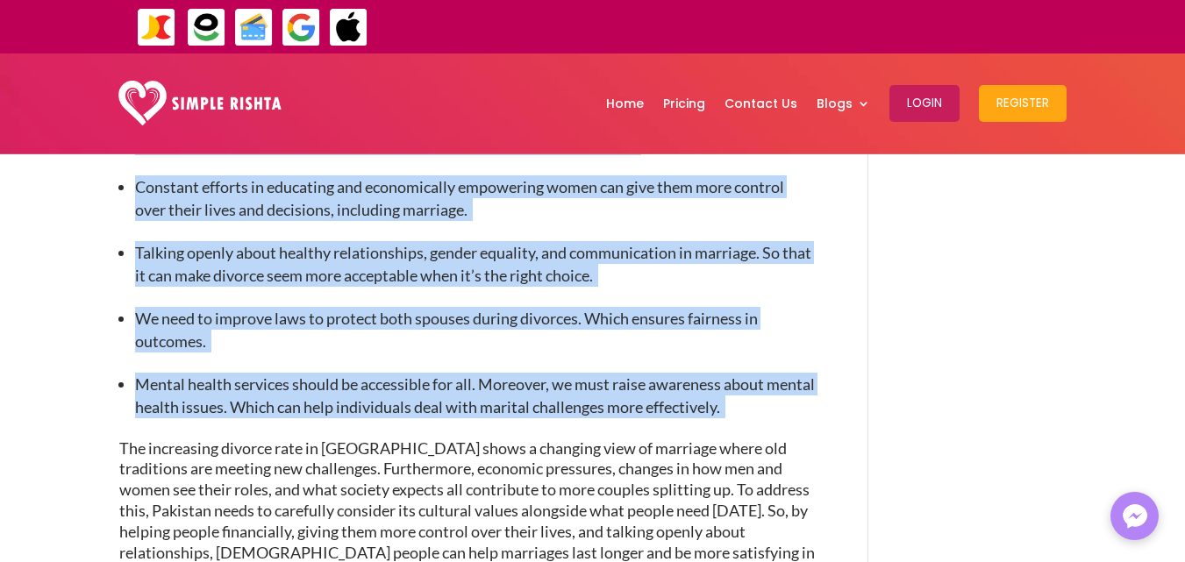
drag, startPoint x: 119, startPoint y: 187, endPoint x: 792, endPoint y: 353, distance: 693.0
click at [792, 373] on ul "Mental health services should be accessible for all. Moreover, we must raise aw…" at bounding box center [467, 406] width 697 height 66
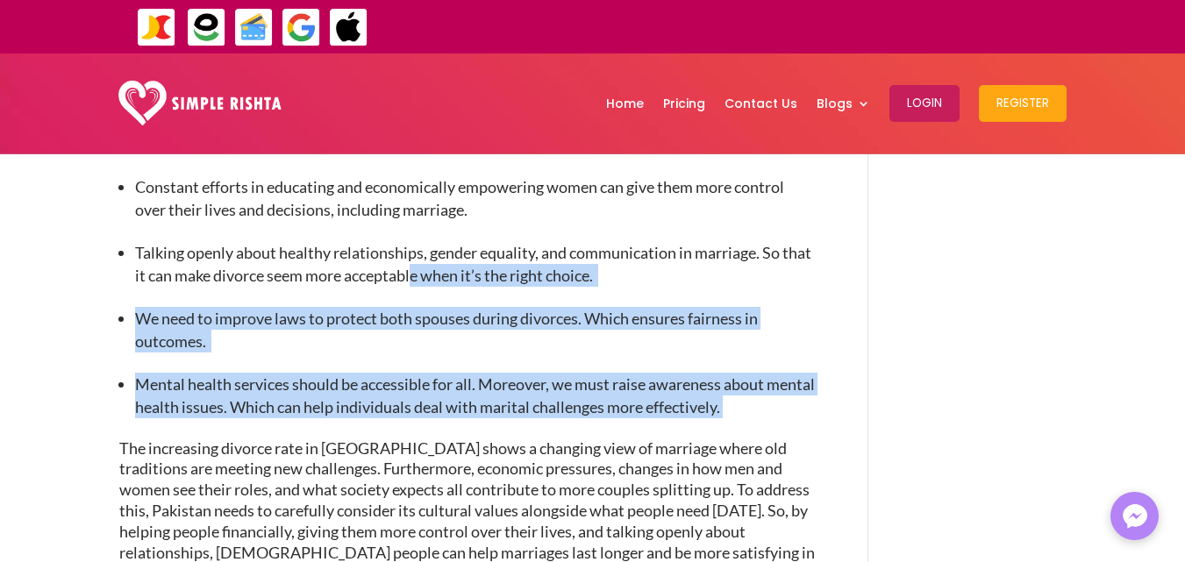
drag, startPoint x: 776, startPoint y: 339, endPoint x: 415, endPoint y: 218, distance: 380.8
click at [415, 241] on ul "Talking openly about healthy relationships, gender equality, and communication …" at bounding box center [467, 274] width 697 height 66
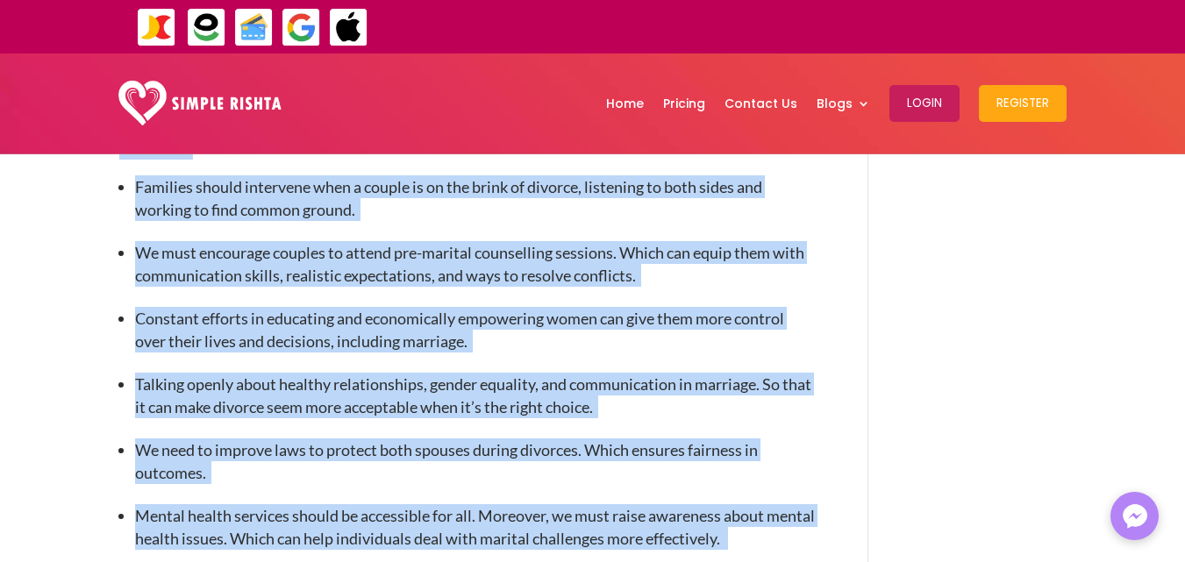
scroll to position [3590, 0]
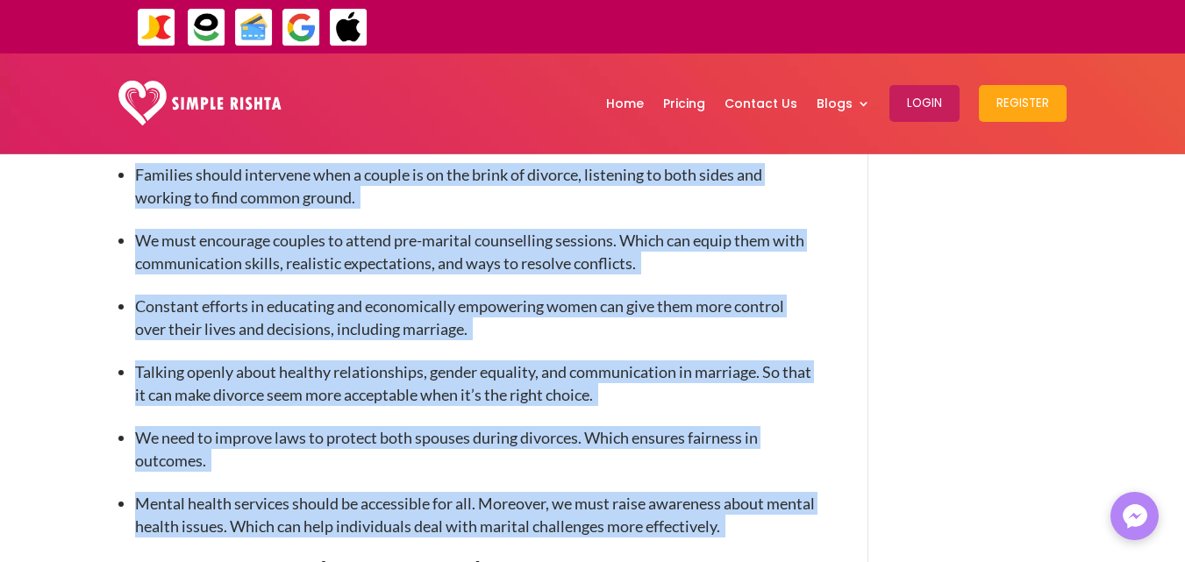
drag, startPoint x: 112, startPoint y: 236, endPoint x: 783, endPoint y: 453, distance: 705.2
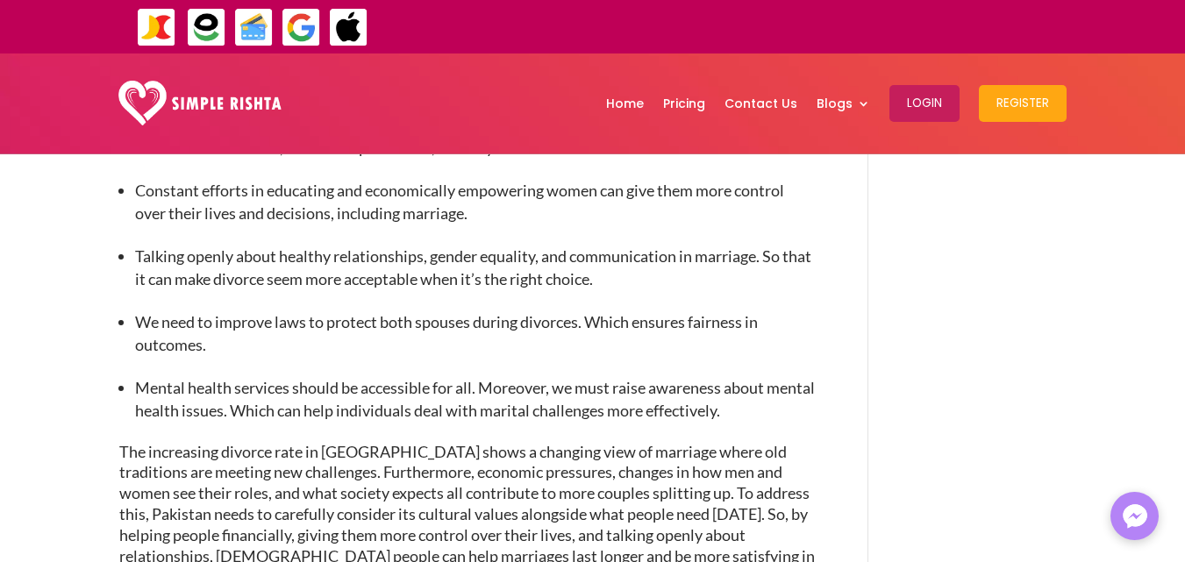
scroll to position [3731, 0]
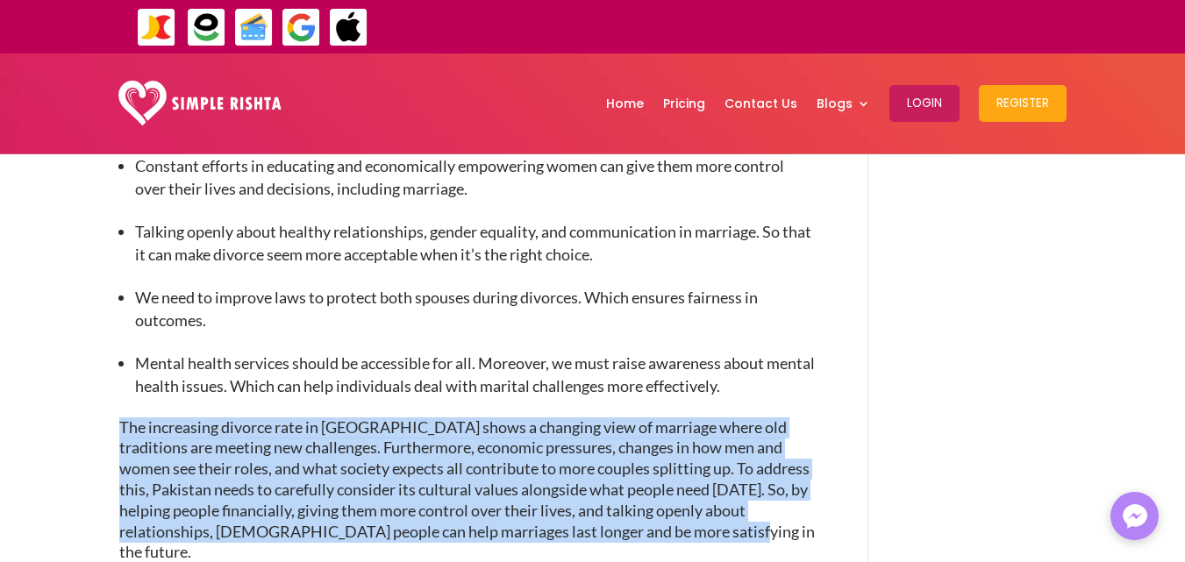
drag, startPoint x: 121, startPoint y: 351, endPoint x: 638, endPoint y: 466, distance: 529.1
click at [638, 466] on p "The increasing divorce rate in [GEOGRAPHIC_DATA] shows a changing view of marri…" at bounding box center [467, 490] width 697 height 146
